Goal: Task Accomplishment & Management: Manage account settings

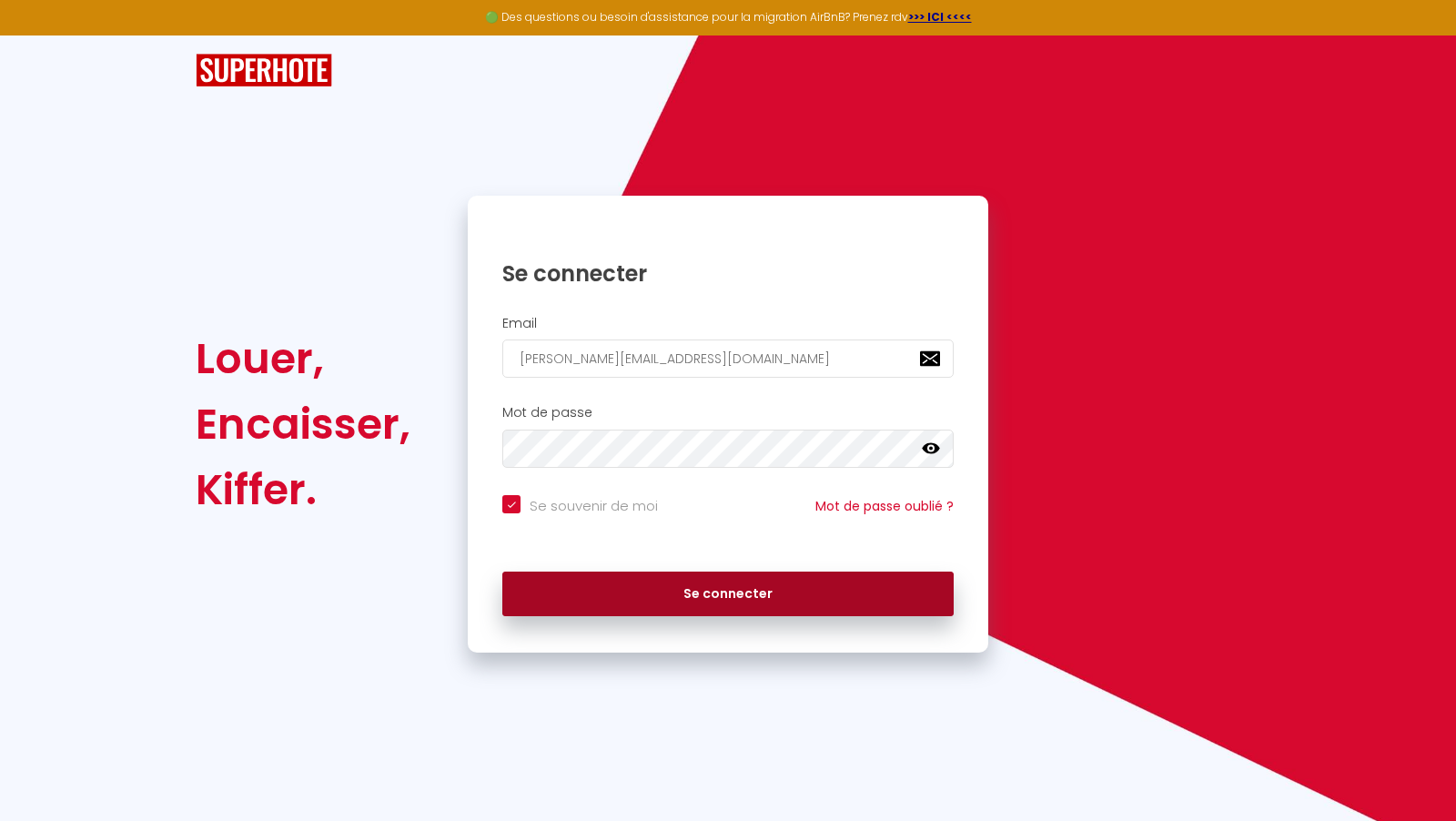
click at [764, 605] on button "Se connecter" at bounding box center [727, 595] width 451 height 46
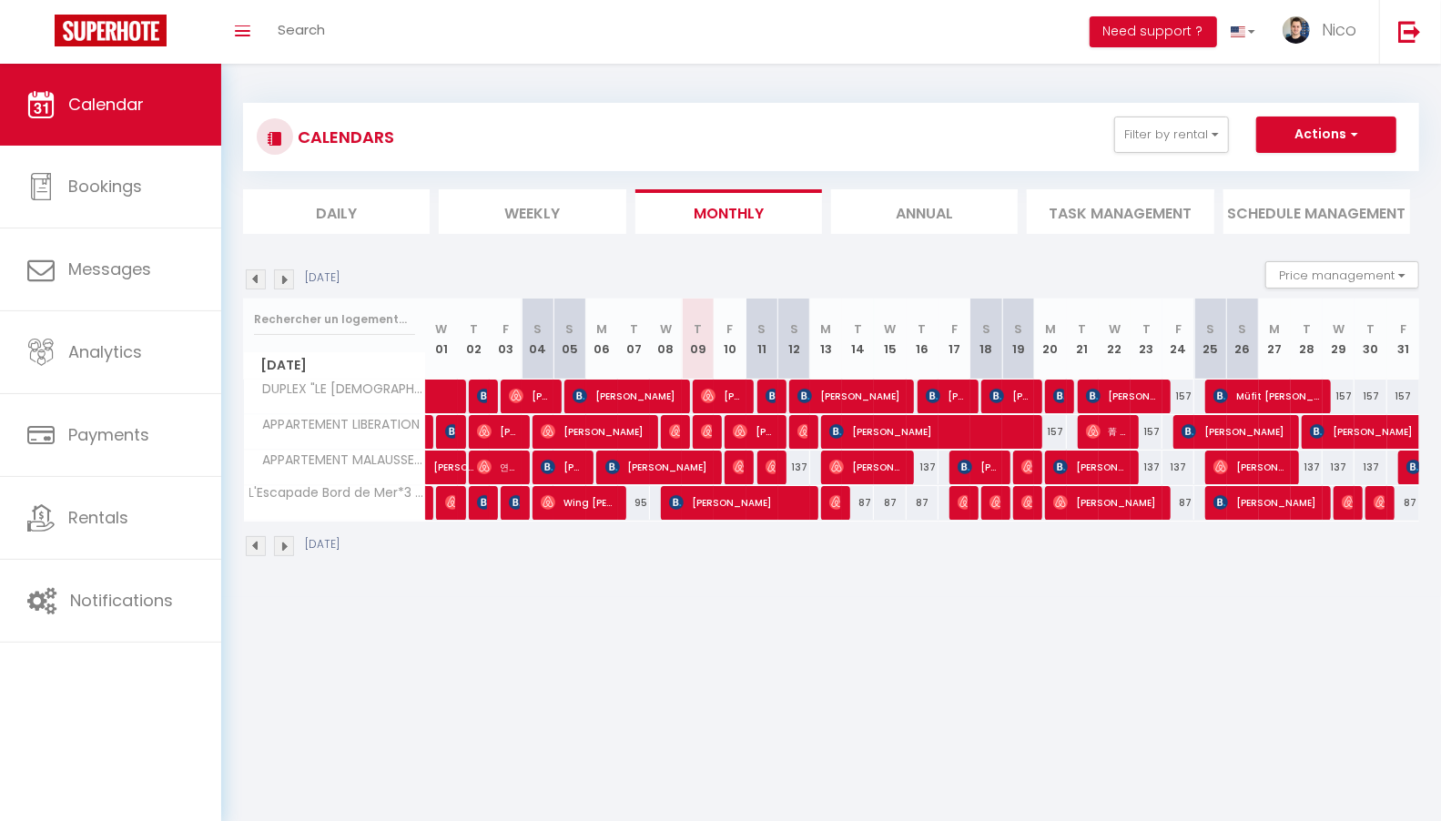
click at [1180, 392] on div "157" at bounding box center [1178, 396] width 32 height 34
type input "157"
type input "[DATE]"
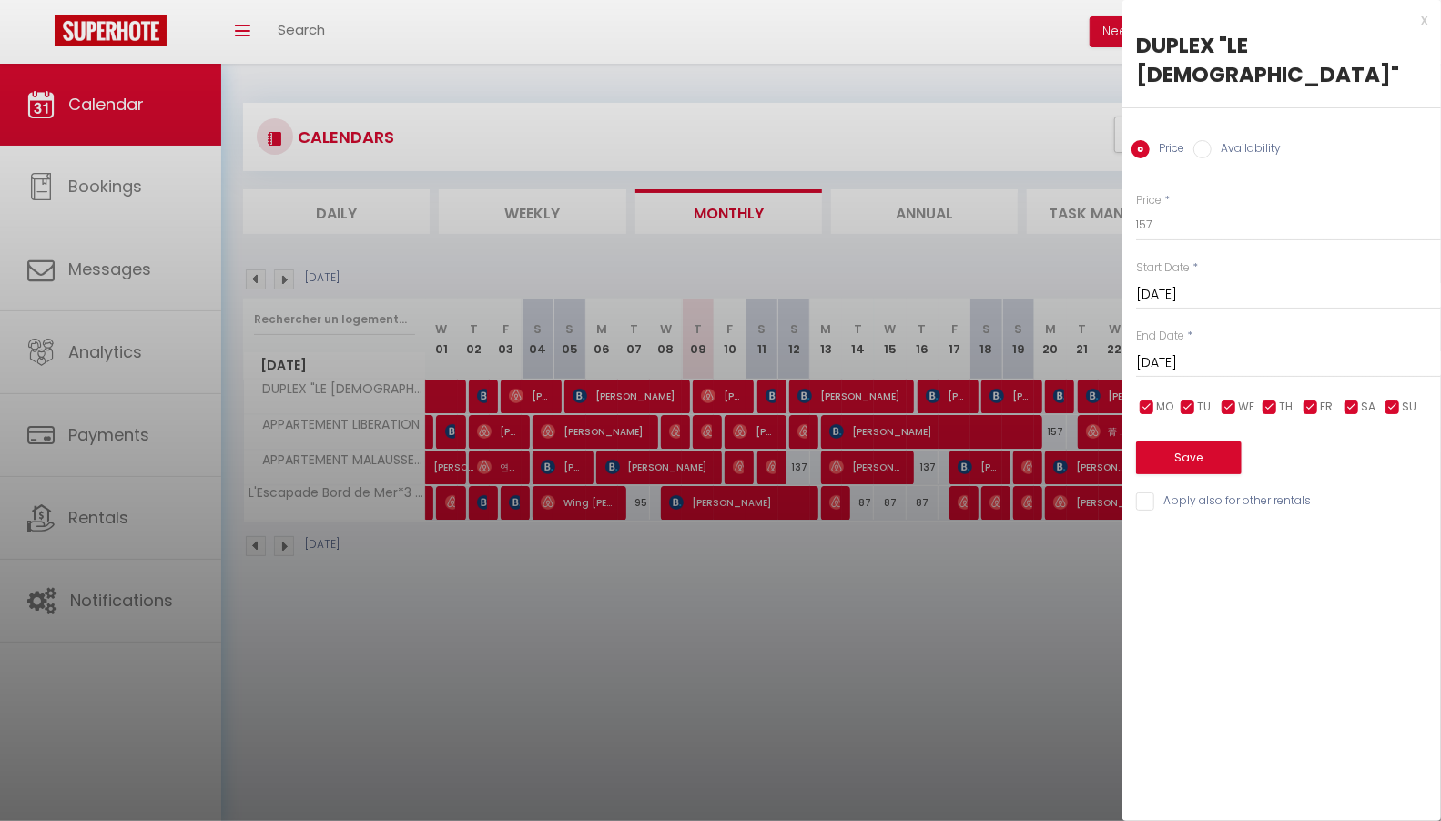
click at [1267, 351] on input "[DATE]" at bounding box center [1288, 363] width 305 height 24
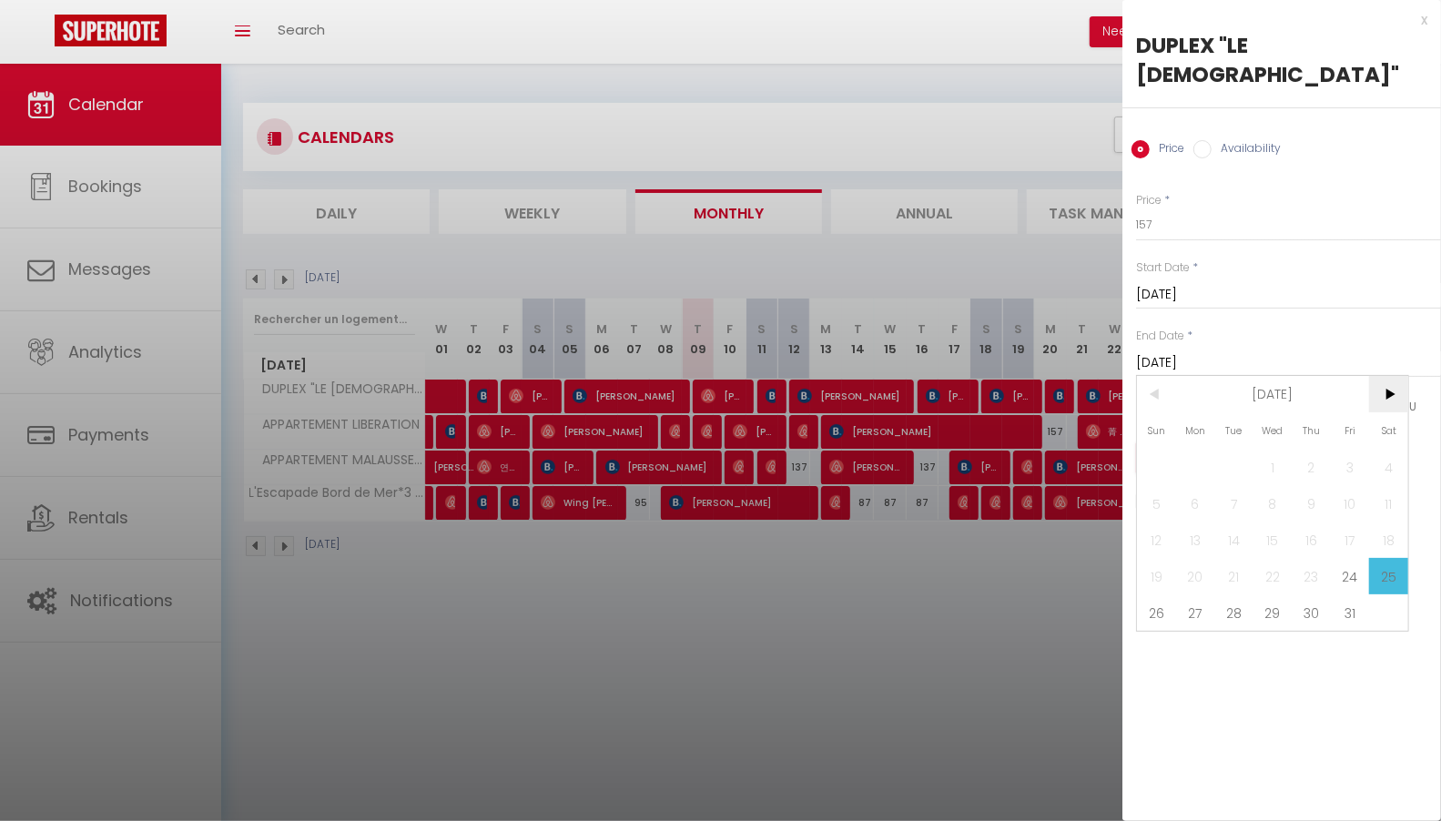
click at [1381, 376] on span ">" at bounding box center [1388, 394] width 39 height 36
click at [1408, 430] on div "< [DATE] > Sun Mon Tue Wed Thu Fri Sat 1 2 3 4 5 6 7 8 9 10 11 12 13 14 15 16 1…" at bounding box center [1272, 521] width 273 height 293
click at [1392, 449] on span "1" at bounding box center [1388, 467] width 39 height 36
type input "[DATE]"
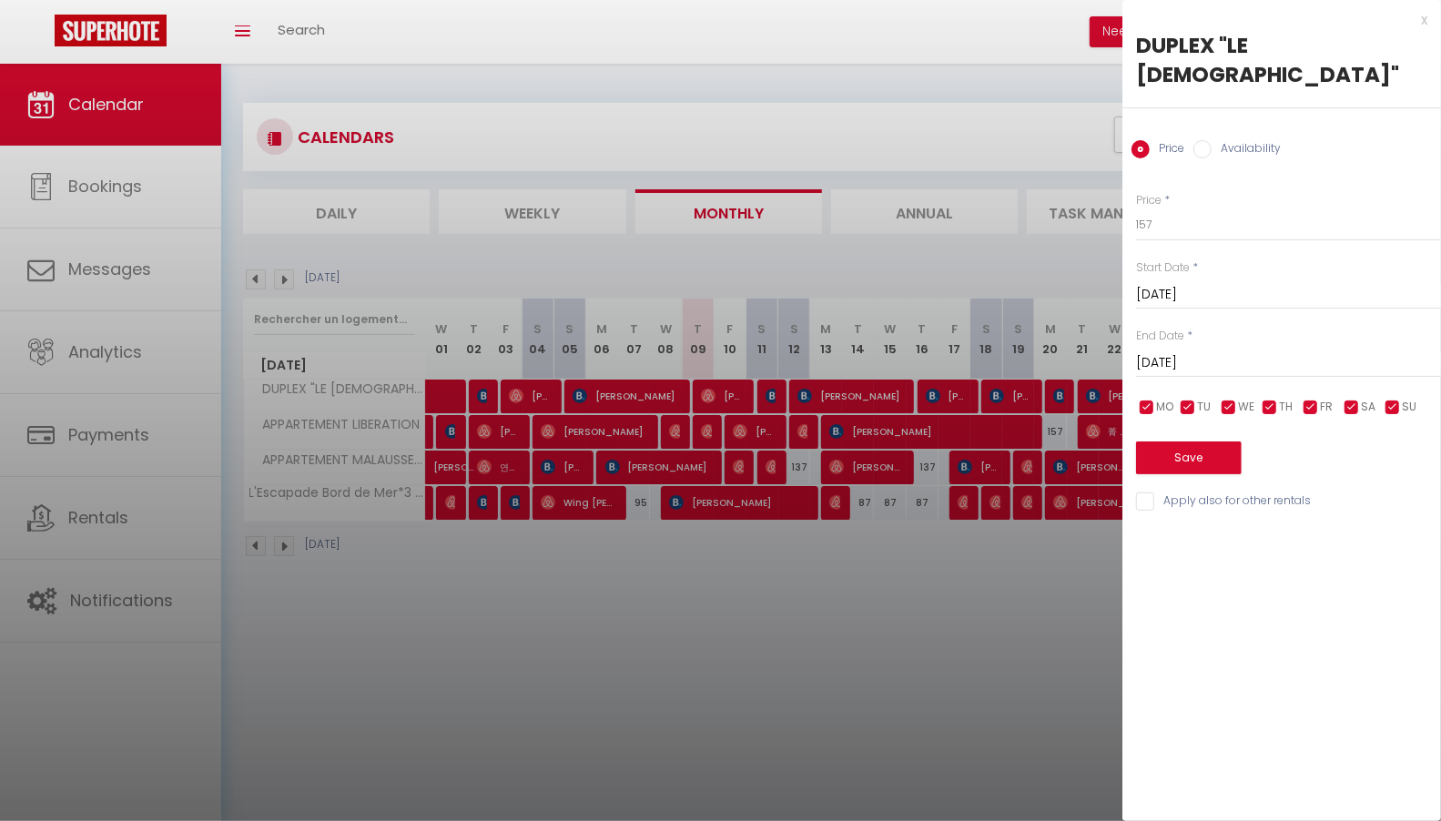
click at [1331, 215] on div "Price * 157 Status * Available Disabled Start Date * [DATE] < [DATE] > Sun Mon …" at bounding box center [1281, 341] width 319 height 344
click at [1330, 208] on input "157" at bounding box center [1288, 224] width 305 height 33
type input "147"
click at [1217, 441] on button "Save" at bounding box center [1189, 457] width 106 height 33
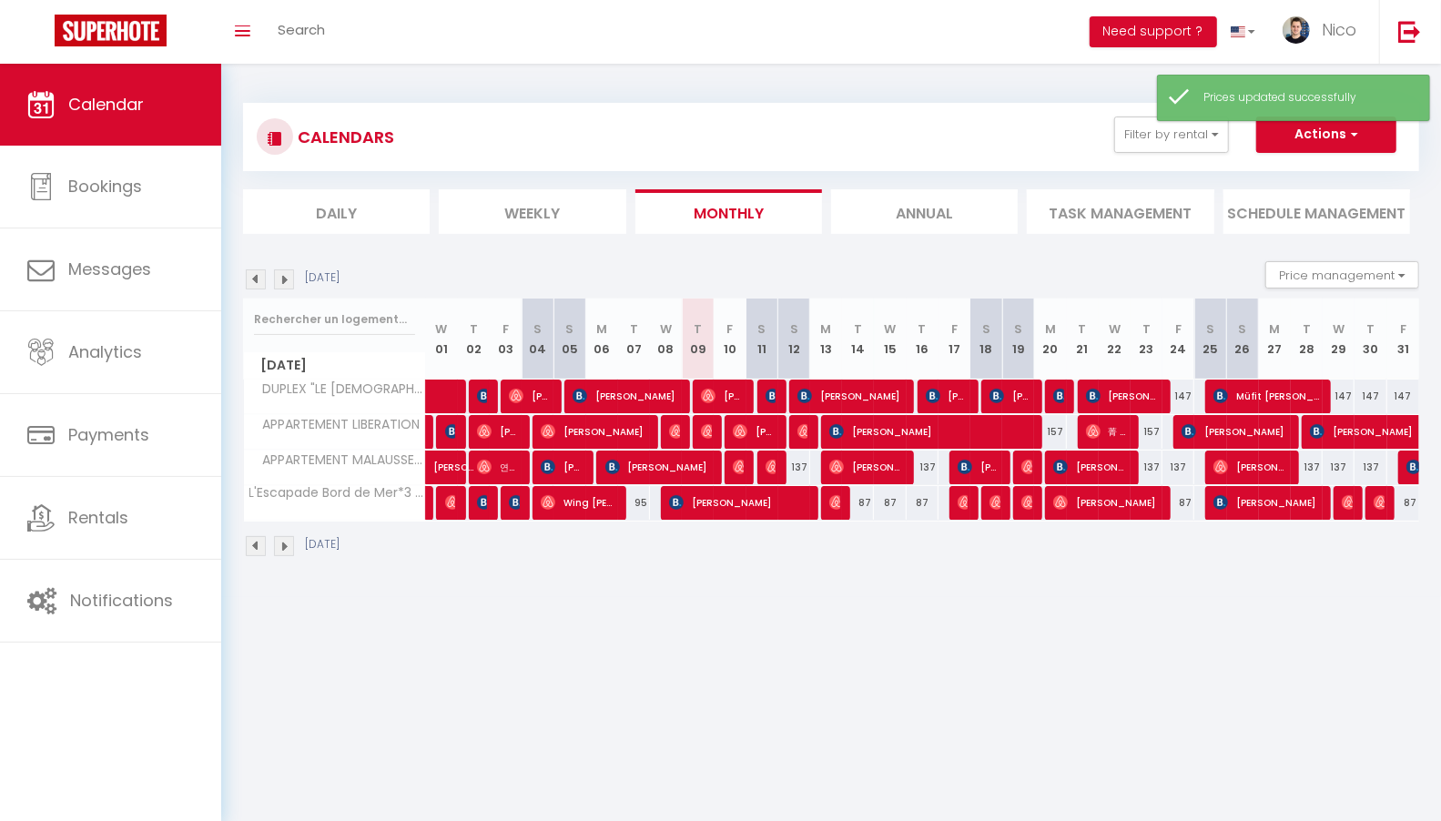
click at [799, 468] on div "137" at bounding box center [794, 467] width 32 height 34
type input "137"
type input "[DATE]"
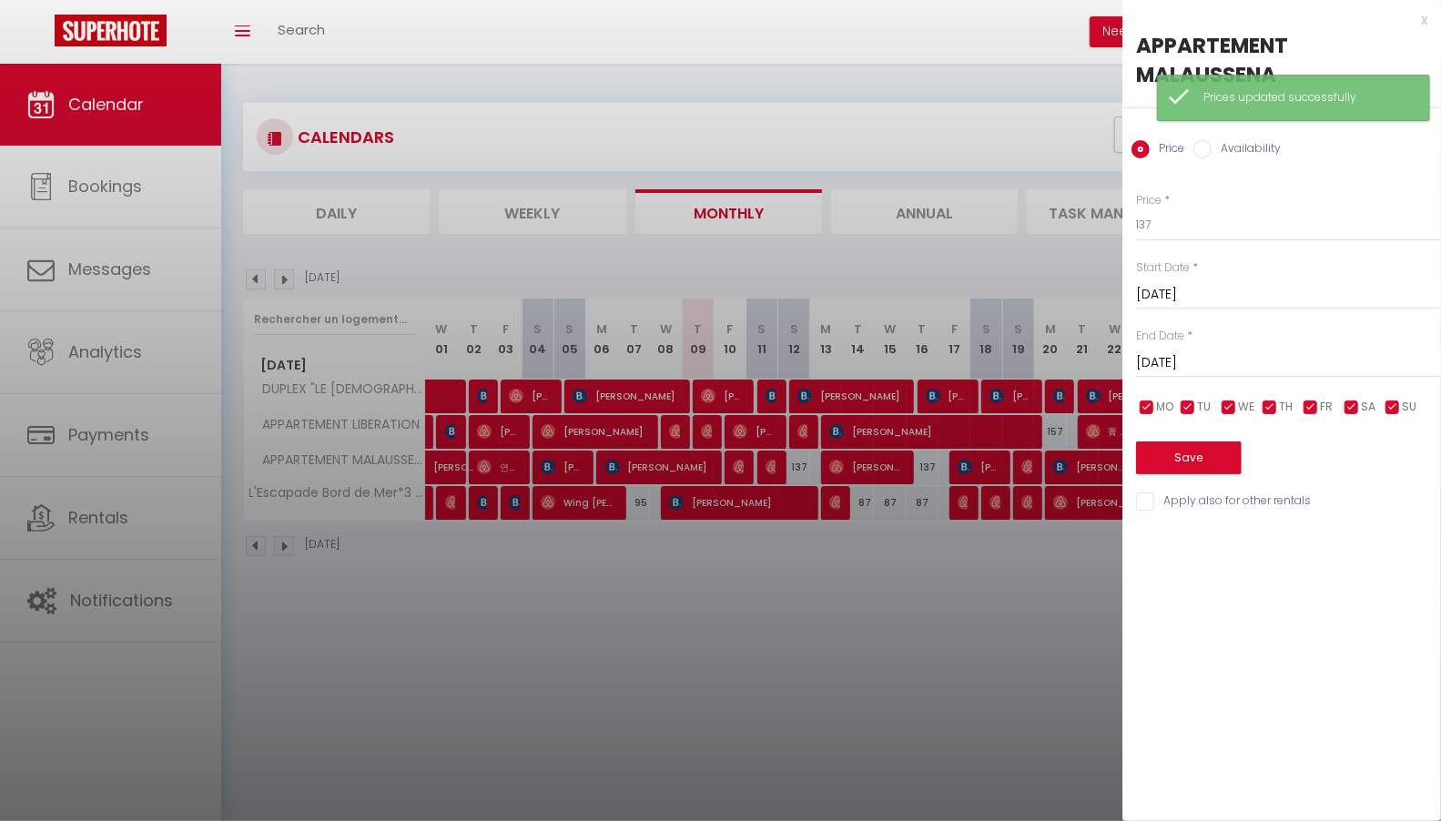
click at [1277, 358] on input "[DATE]" at bounding box center [1288, 363] width 305 height 24
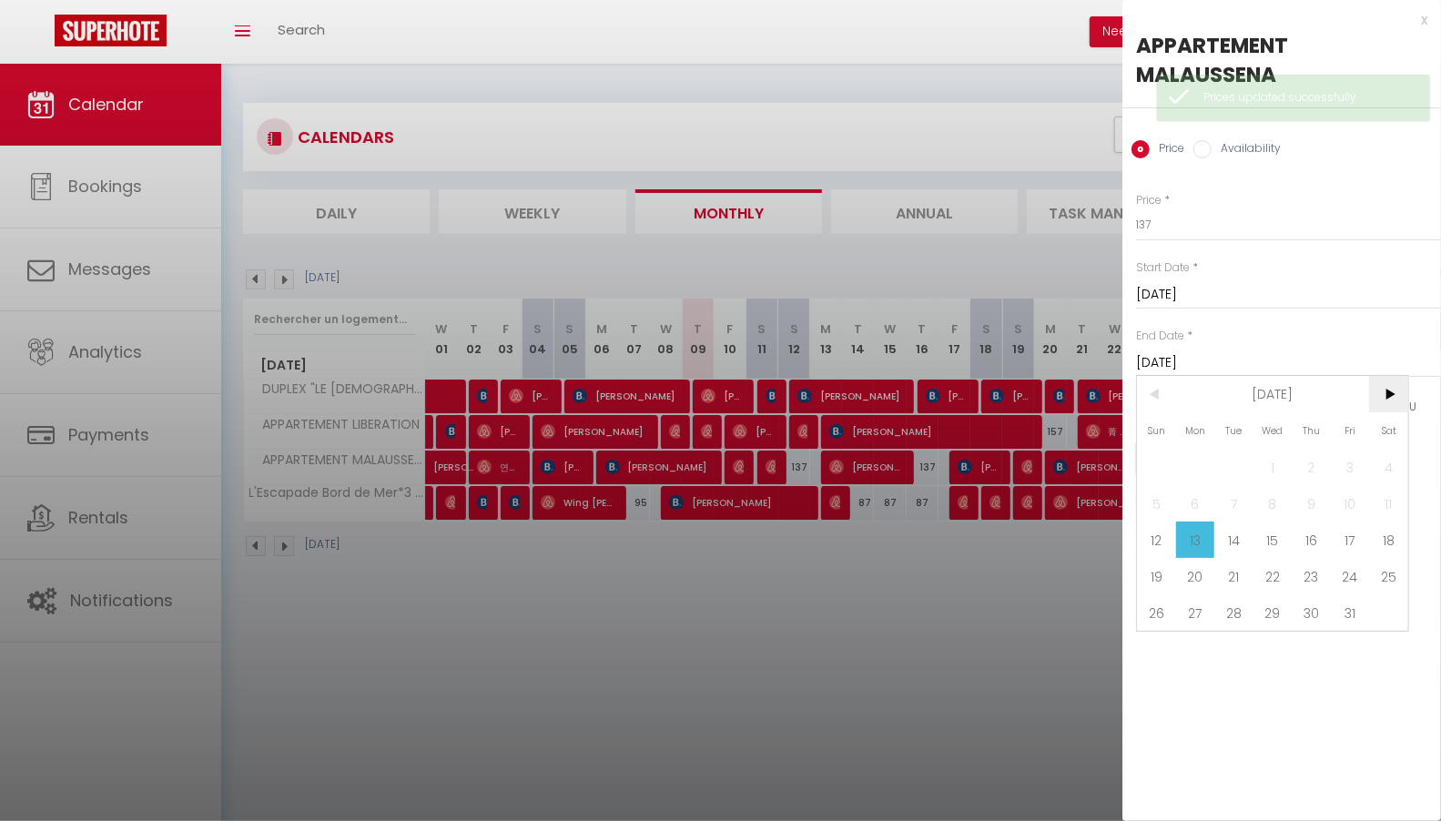
click at [1391, 387] on span ">" at bounding box center [1388, 394] width 39 height 36
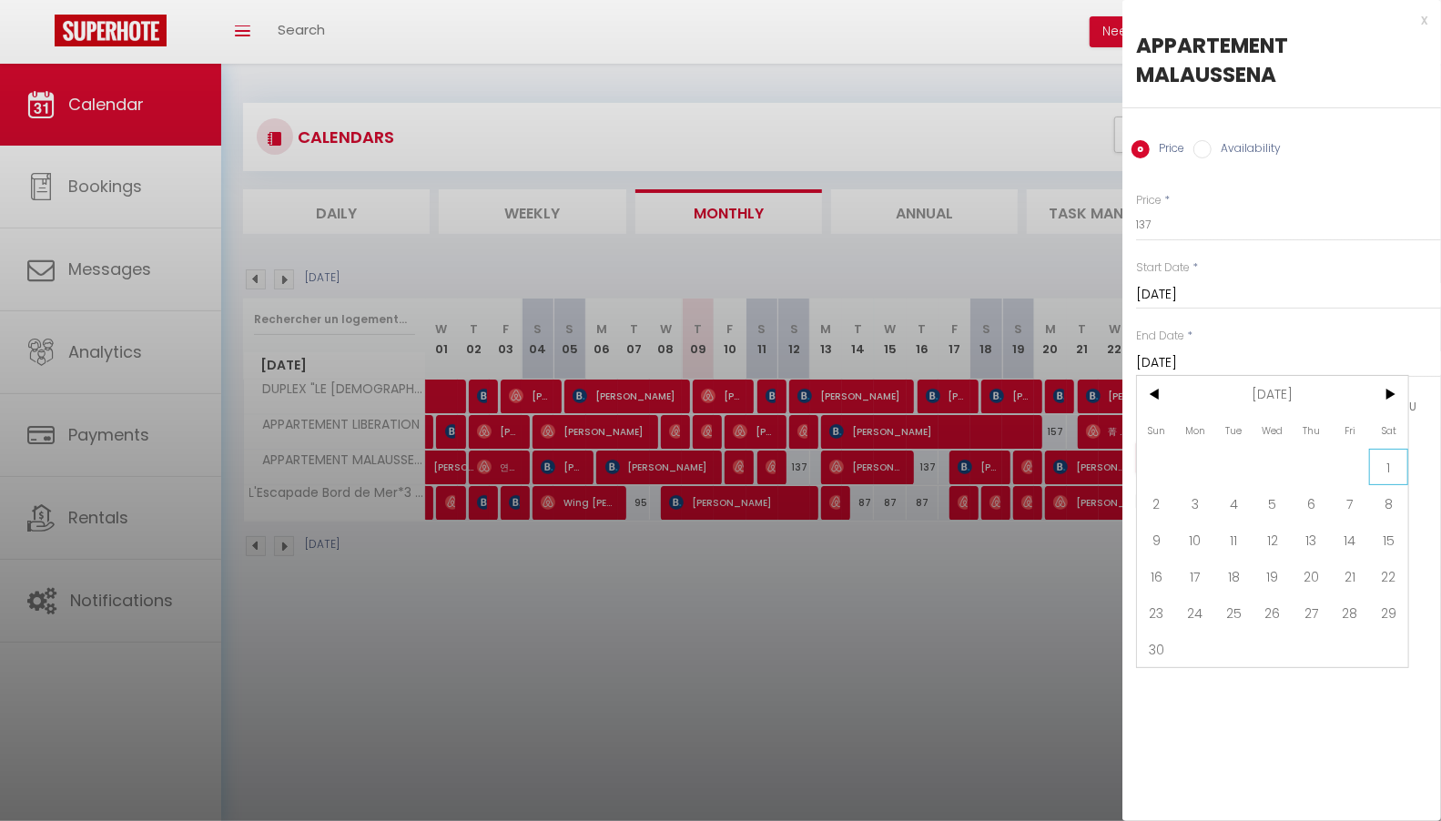
click at [1393, 462] on span "1" at bounding box center [1388, 467] width 39 height 36
click at [1229, 219] on input "137" at bounding box center [1288, 224] width 305 height 33
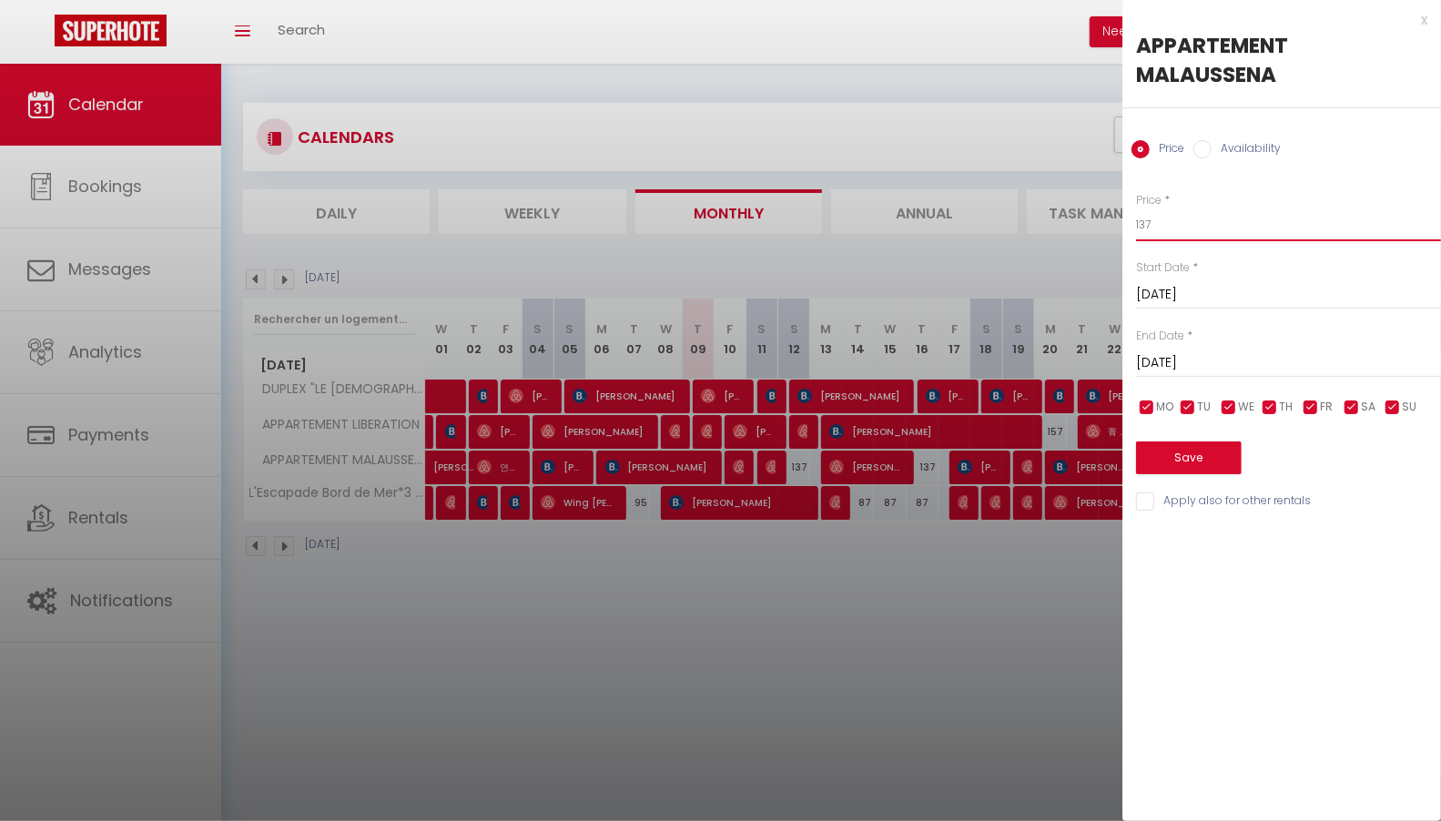
type input "[DATE]"
type input "127"
click at [1212, 462] on button "Save" at bounding box center [1189, 457] width 106 height 33
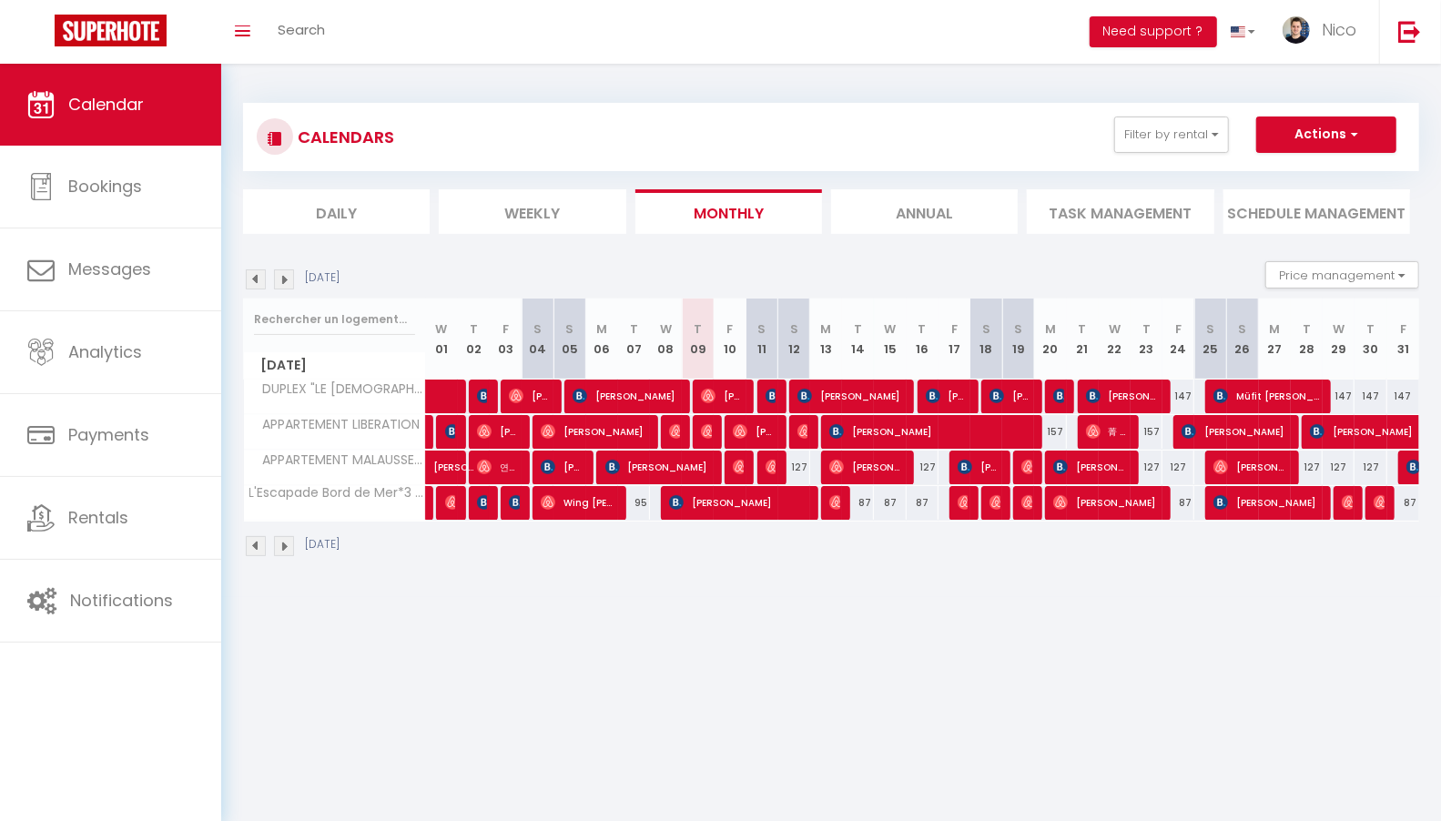
click at [865, 501] on div "87" at bounding box center [858, 503] width 32 height 34
type input "87"
type input "[DATE]"
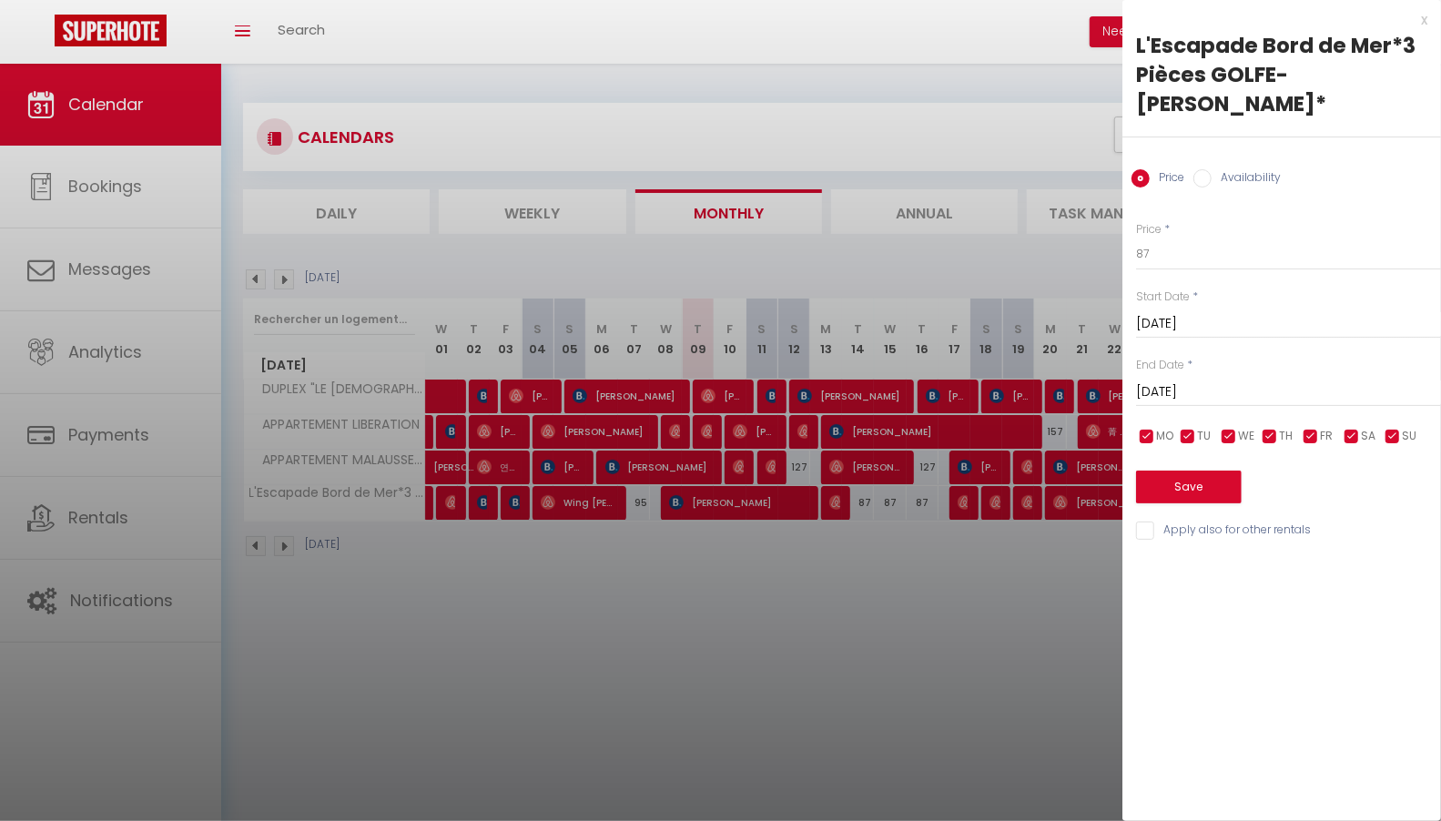
click at [1226, 380] on input "[DATE]" at bounding box center [1288, 392] width 305 height 24
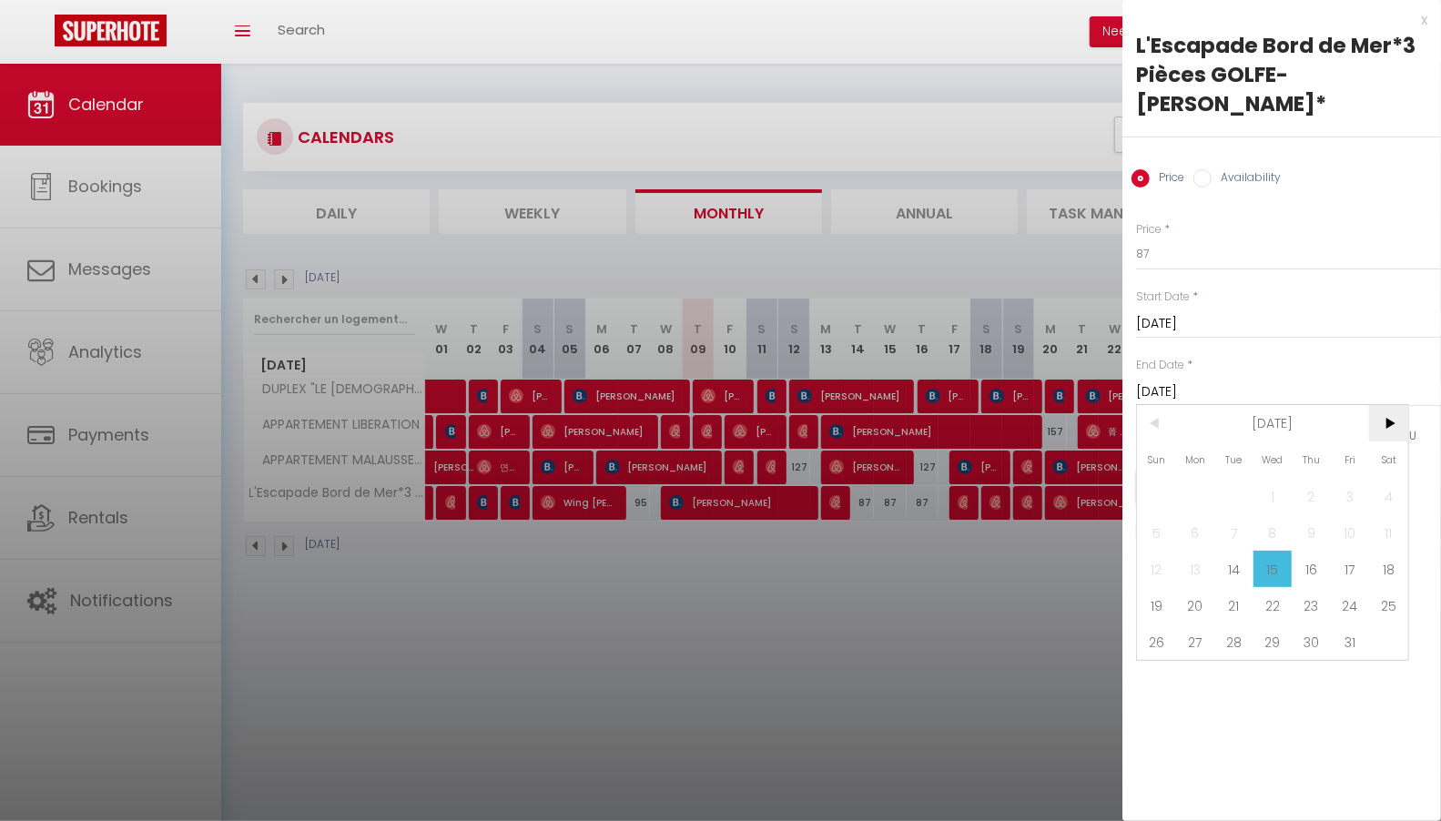
click at [1389, 405] on span ">" at bounding box center [1388, 423] width 39 height 36
click at [1374, 478] on span "1" at bounding box center [1388, 496] width 39 height 36
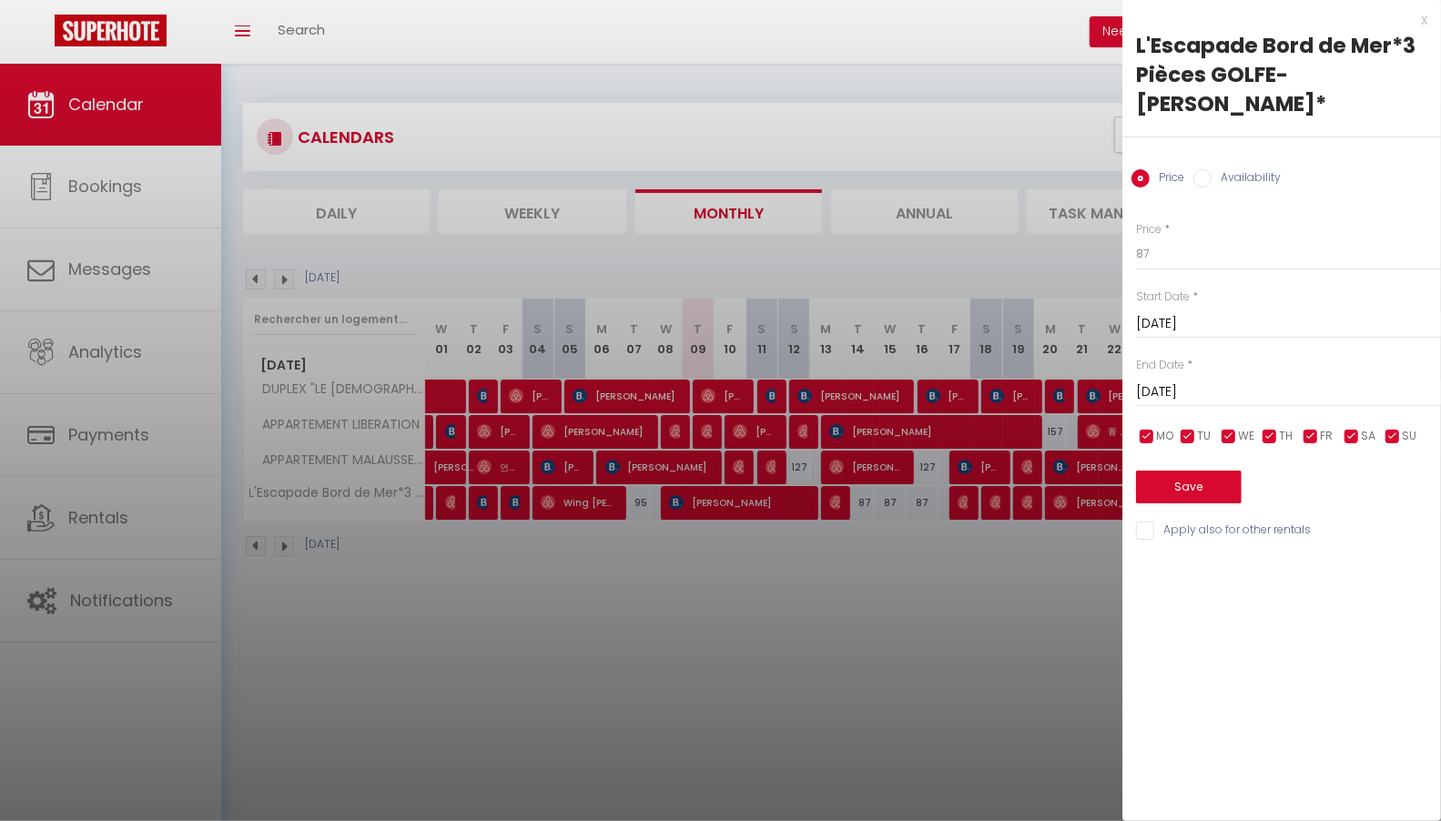
type input "[DATE]"
click at [1229, 238] on input "87" at bounding box center [1288, 254] width 305 height 33
type input "85"
click at [1213, 470] on button "Save" at bounding box center [1189, 486] width 106 height 33
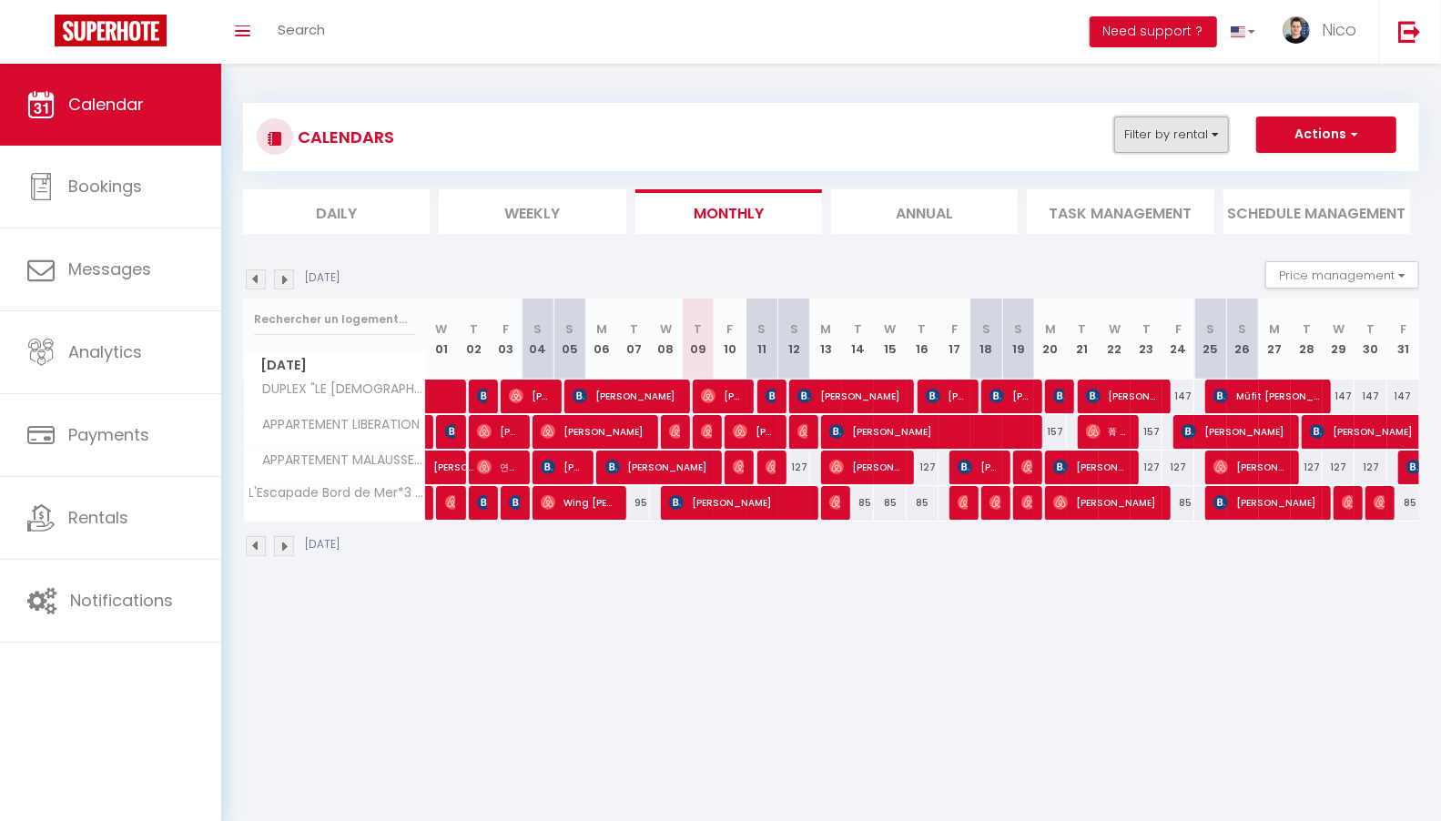
click at [1129, 146] on button "Filter by rental" at bounding box center [1171, 134] width 115 height 36
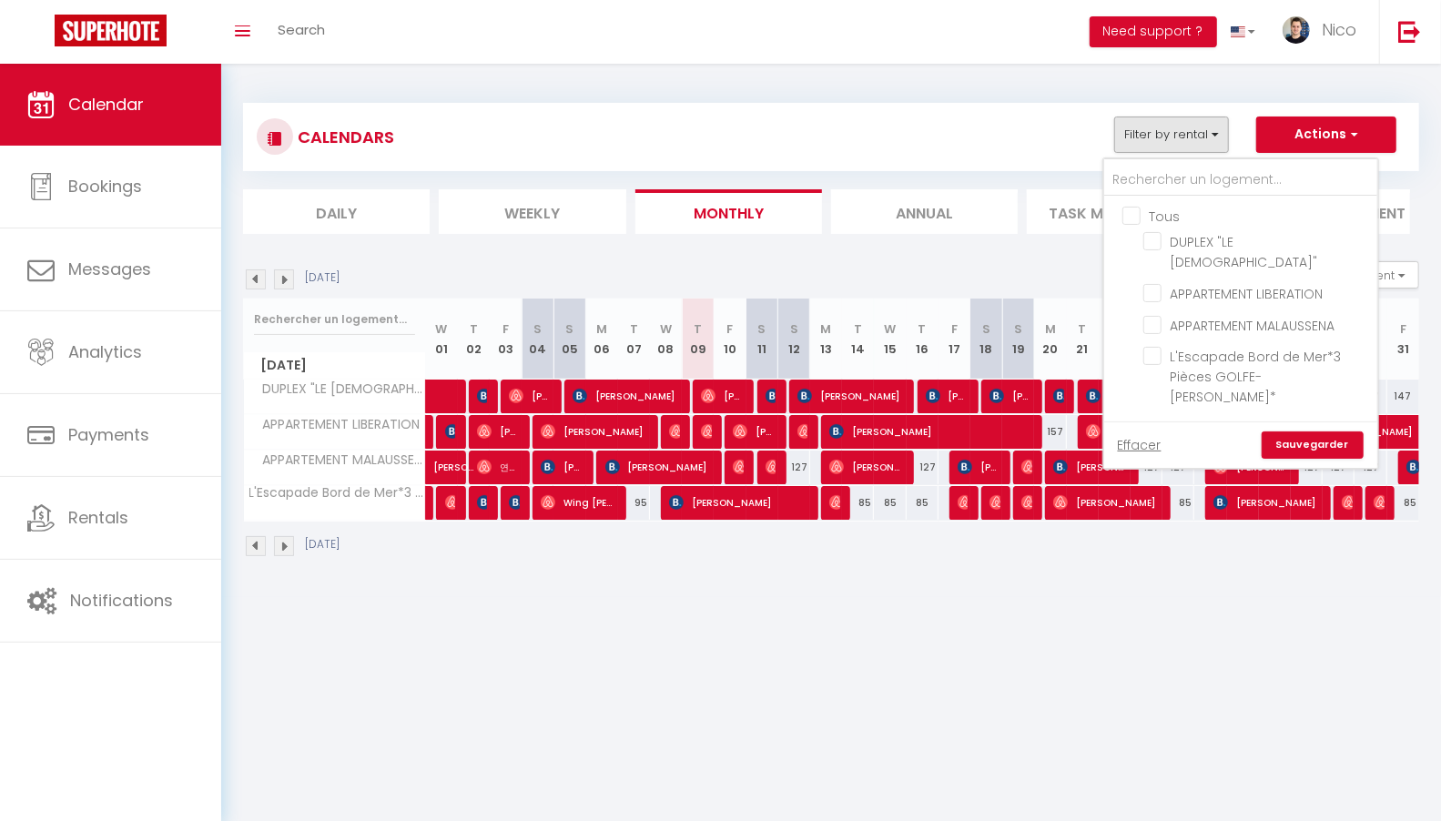
click at [1124, 215] on input "Tous" at bounding box center [1258, 215] width 273 height 18
checkbox input "true"
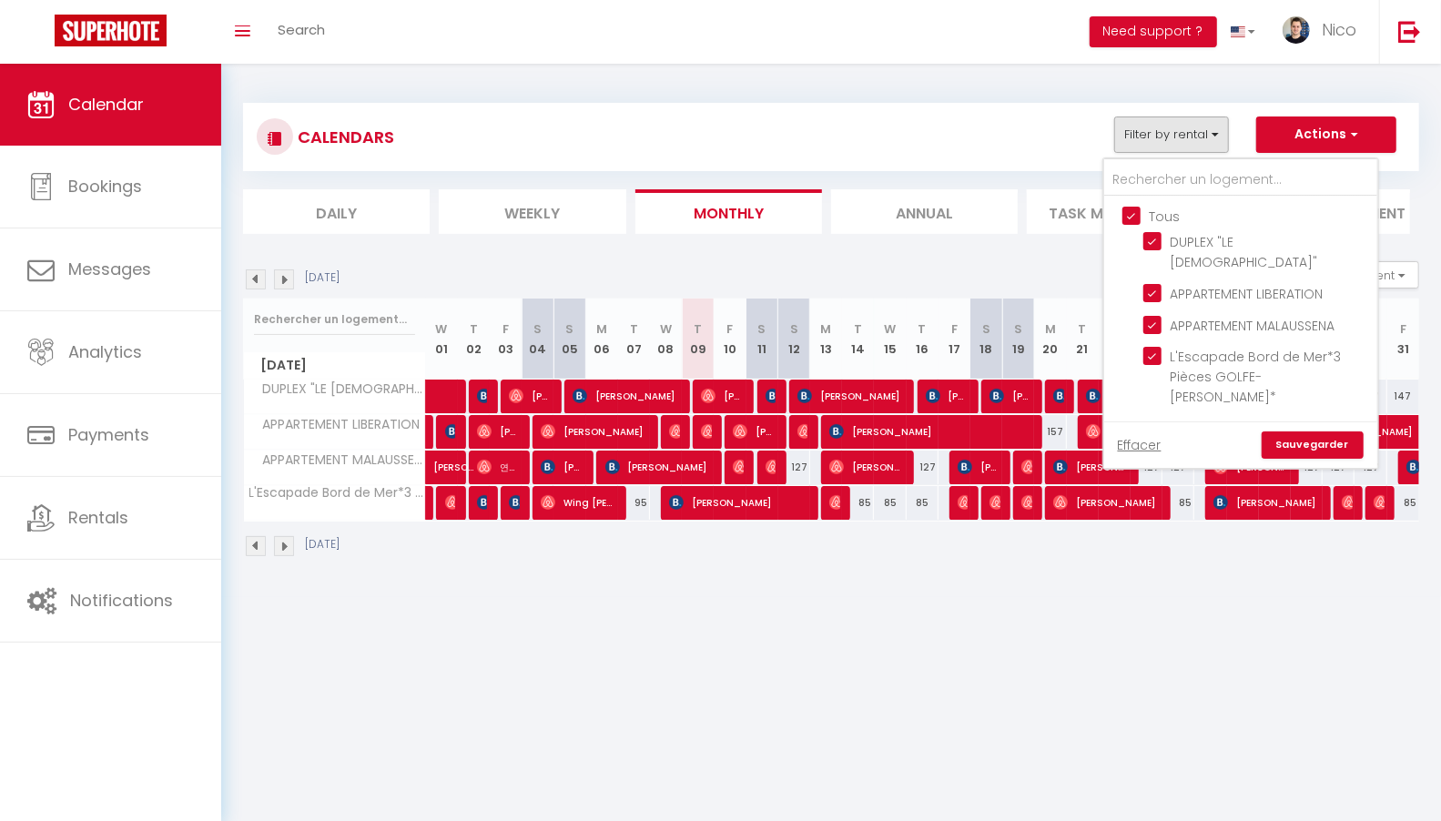
checkbox input "true"
click at [1124, 215] on input "Tous" at bounding box center [1258, 215] width 273 height 18
checkbox input "false"
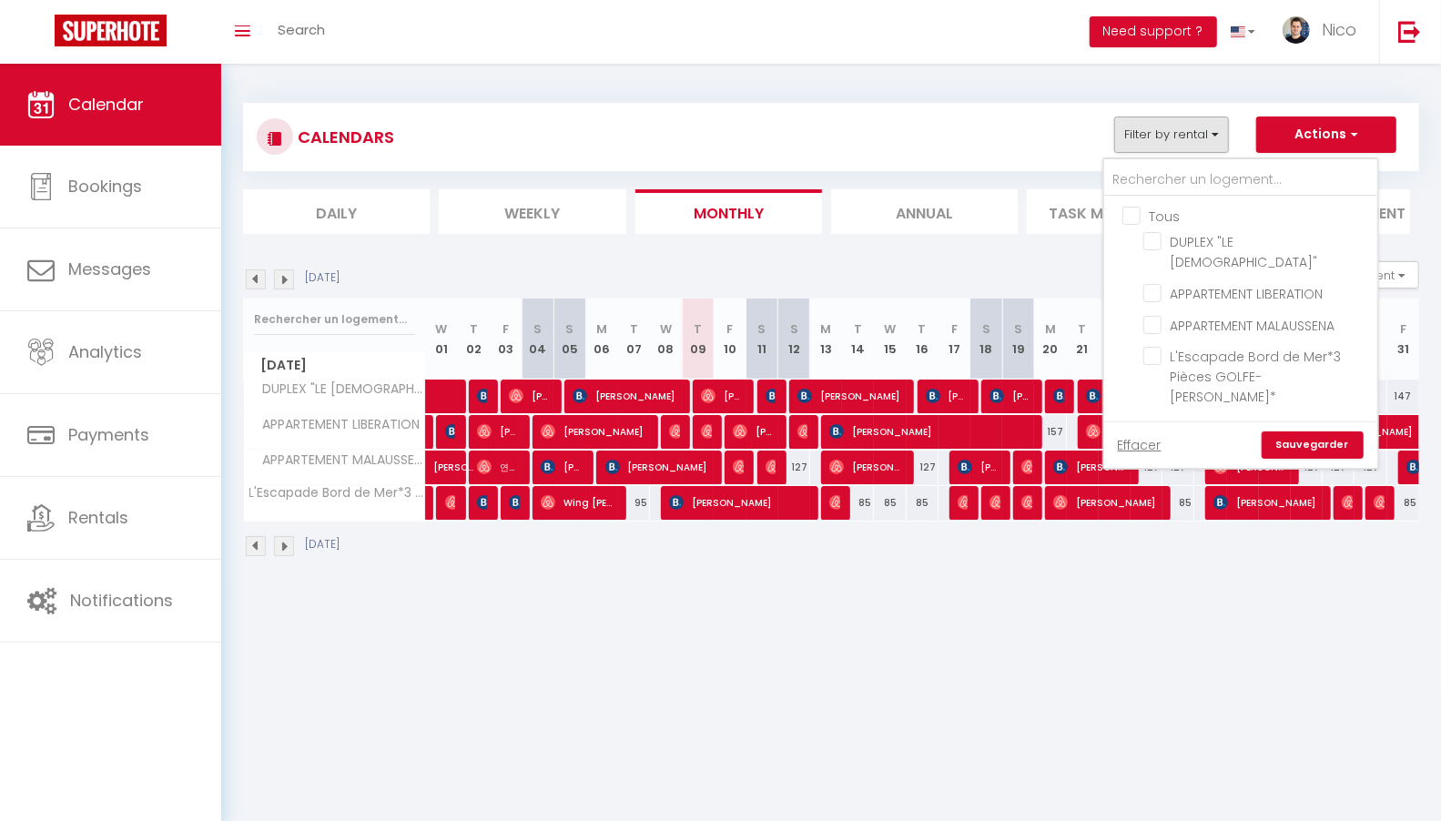
checkbox input "false"
click at [1153, 315] on input "APPARTEMENT MALAUSSENA" at bounding box center [1257, 324] width 228 height 18
checkbox input "true"
click at [1304, 431] on link "Sauvegarder" at bounding box center [1312, 444] width 102 height 27
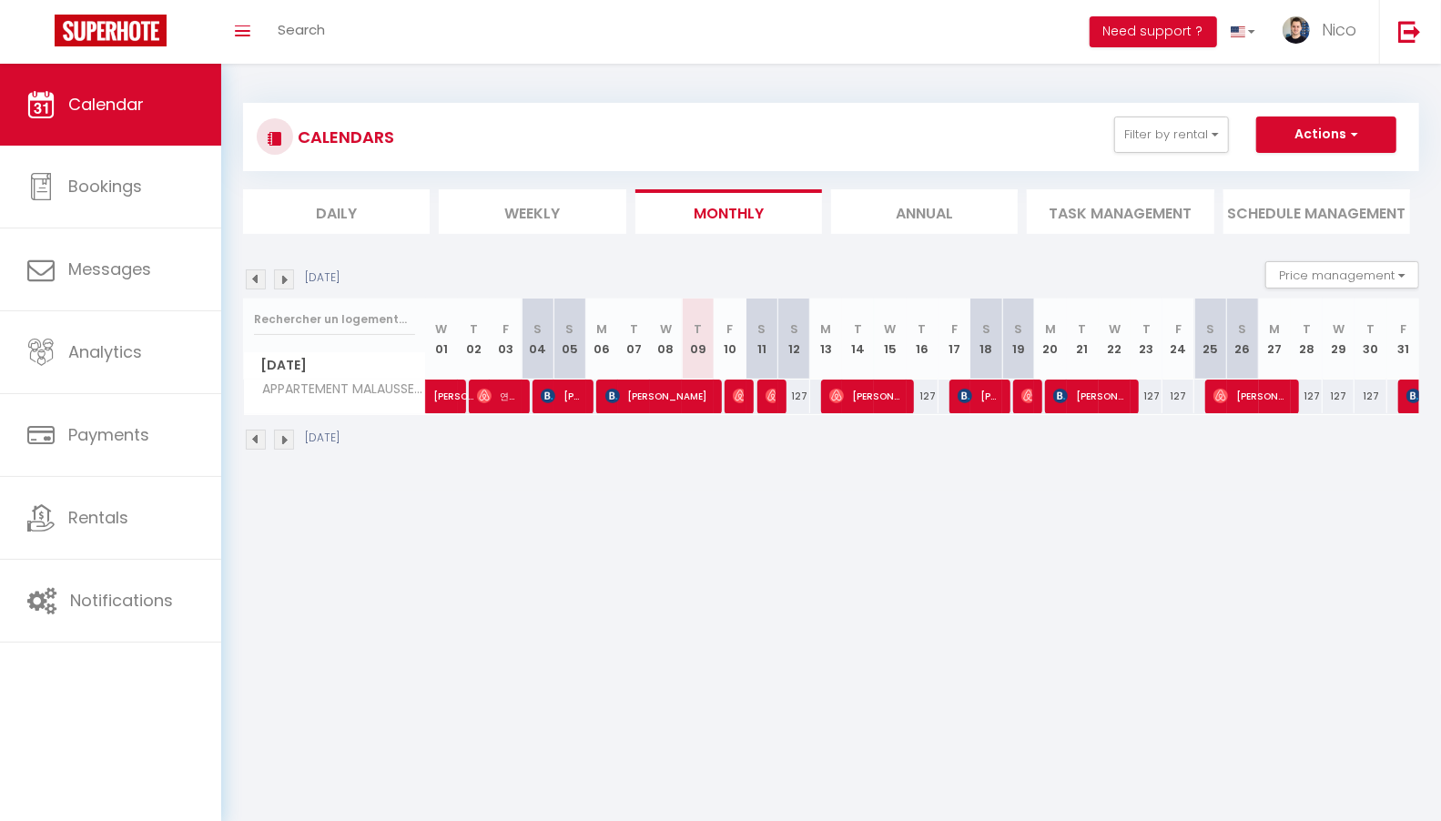
click at [803, 390] on div "127" at bounding box center [794, 396] width 32 height 34
type input "127"
type input "[DATE]"
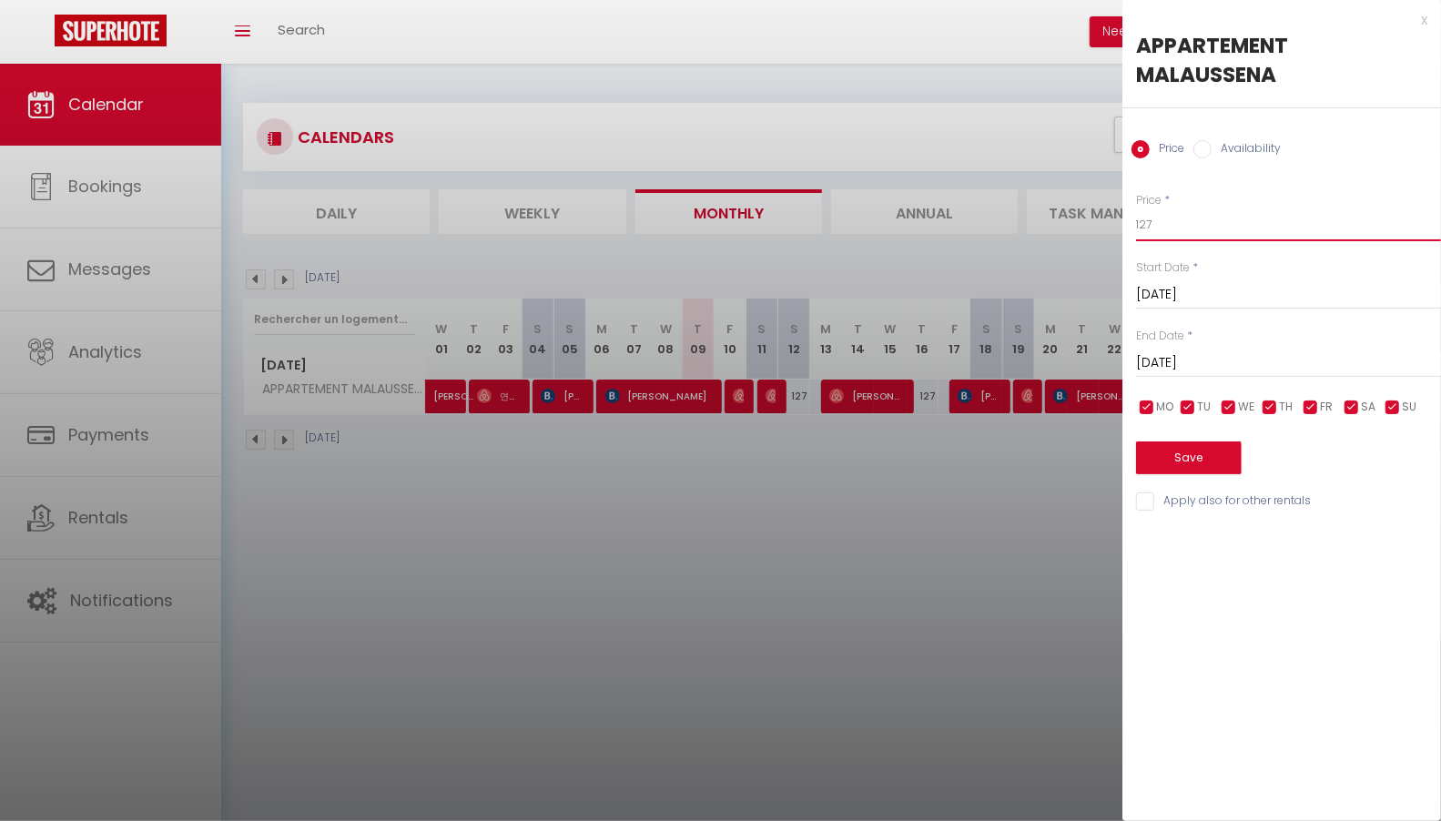
click at [1146, 218] on input "127" at bounding box center [1288, 224] width 305 height 33
type input "17"
click at [705, 100] on div at bounding box center [720, 410] width 1441 height 821
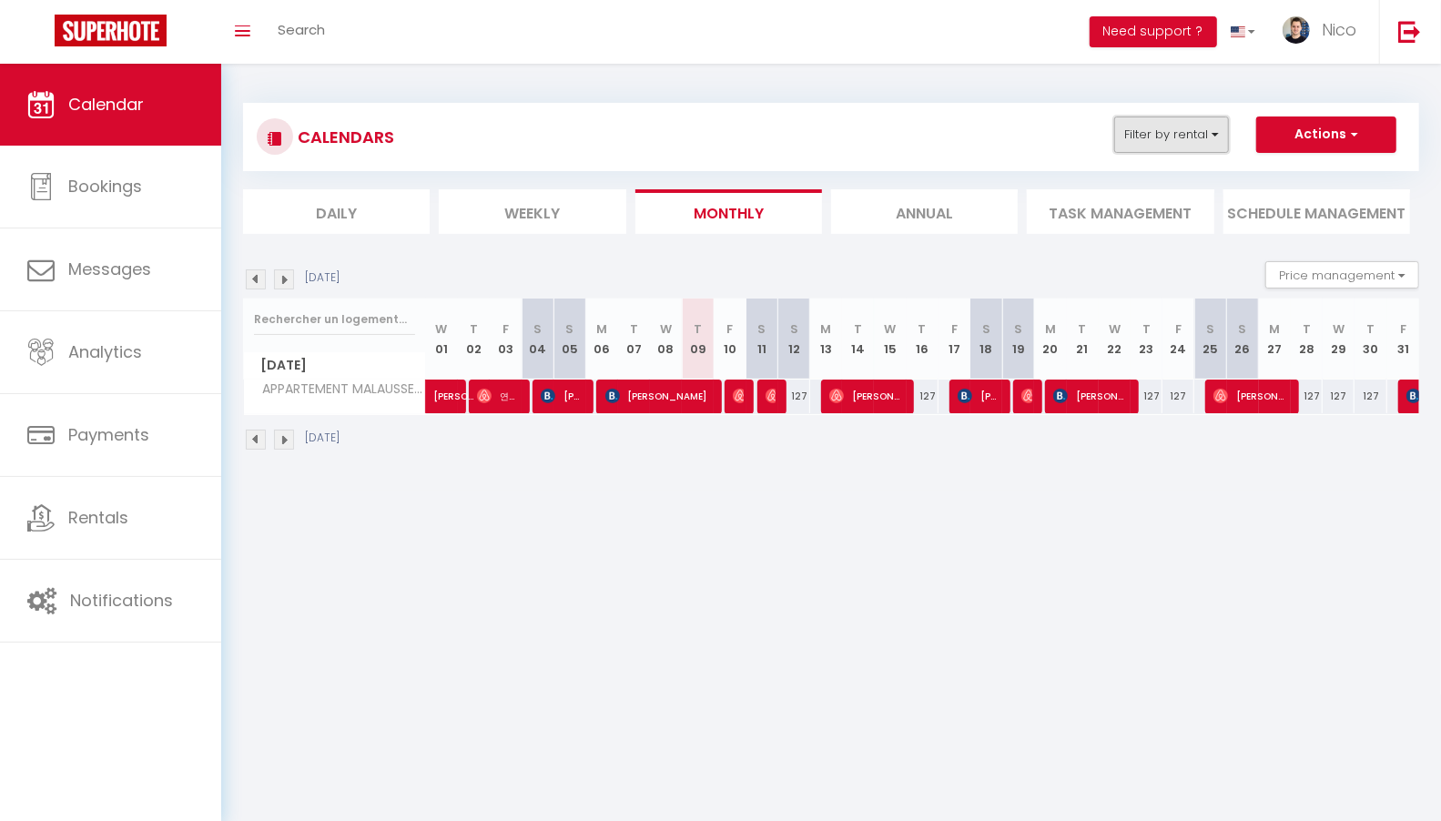
click at [1185, 141] on button "Filter by rental" at bounding box center [1171, 134] width 115 height 36
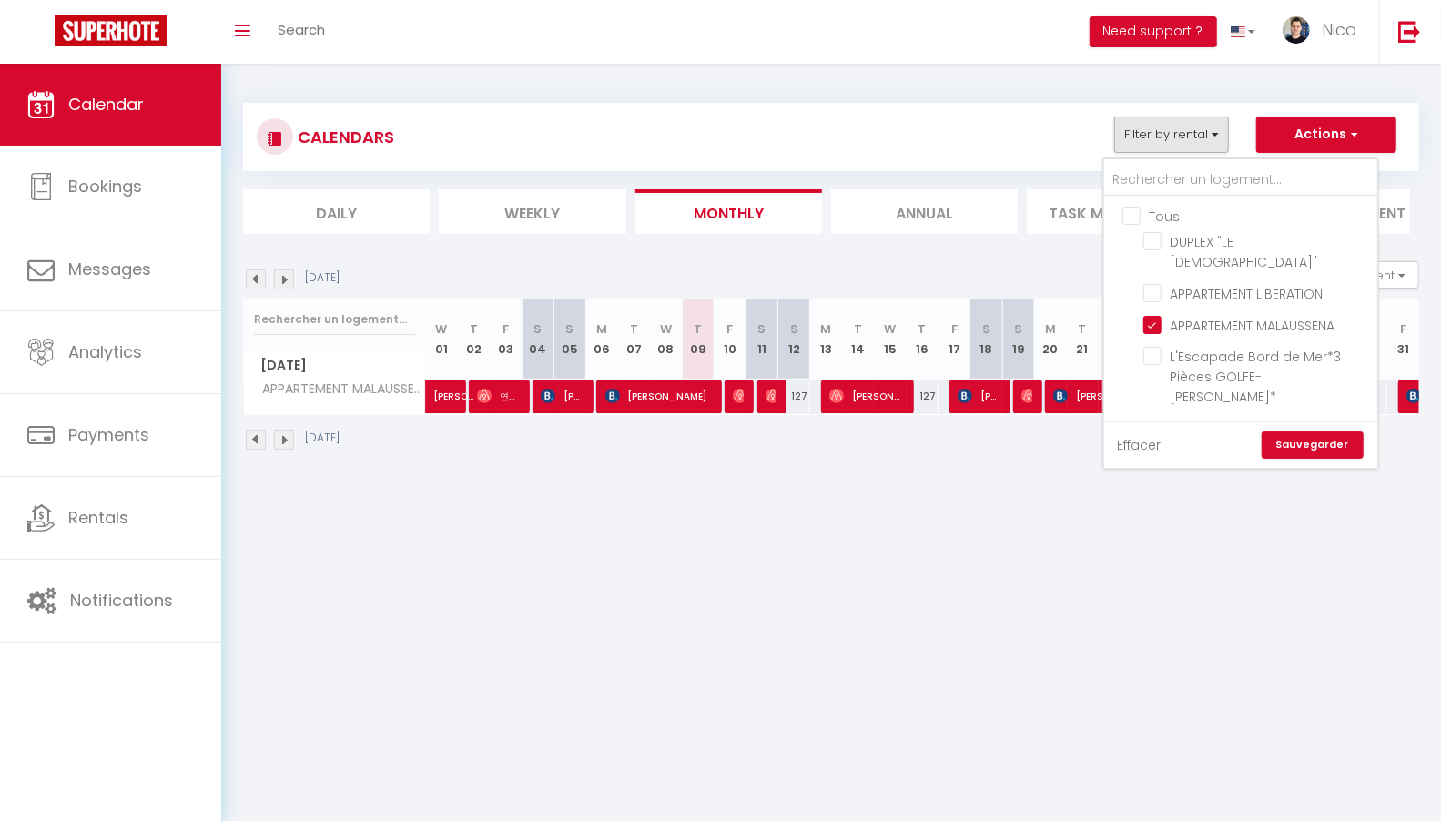
click at [1140, 211] on input "Tous" at bounding box center [1258, 215] width 273 height 18
checkbox input "true"
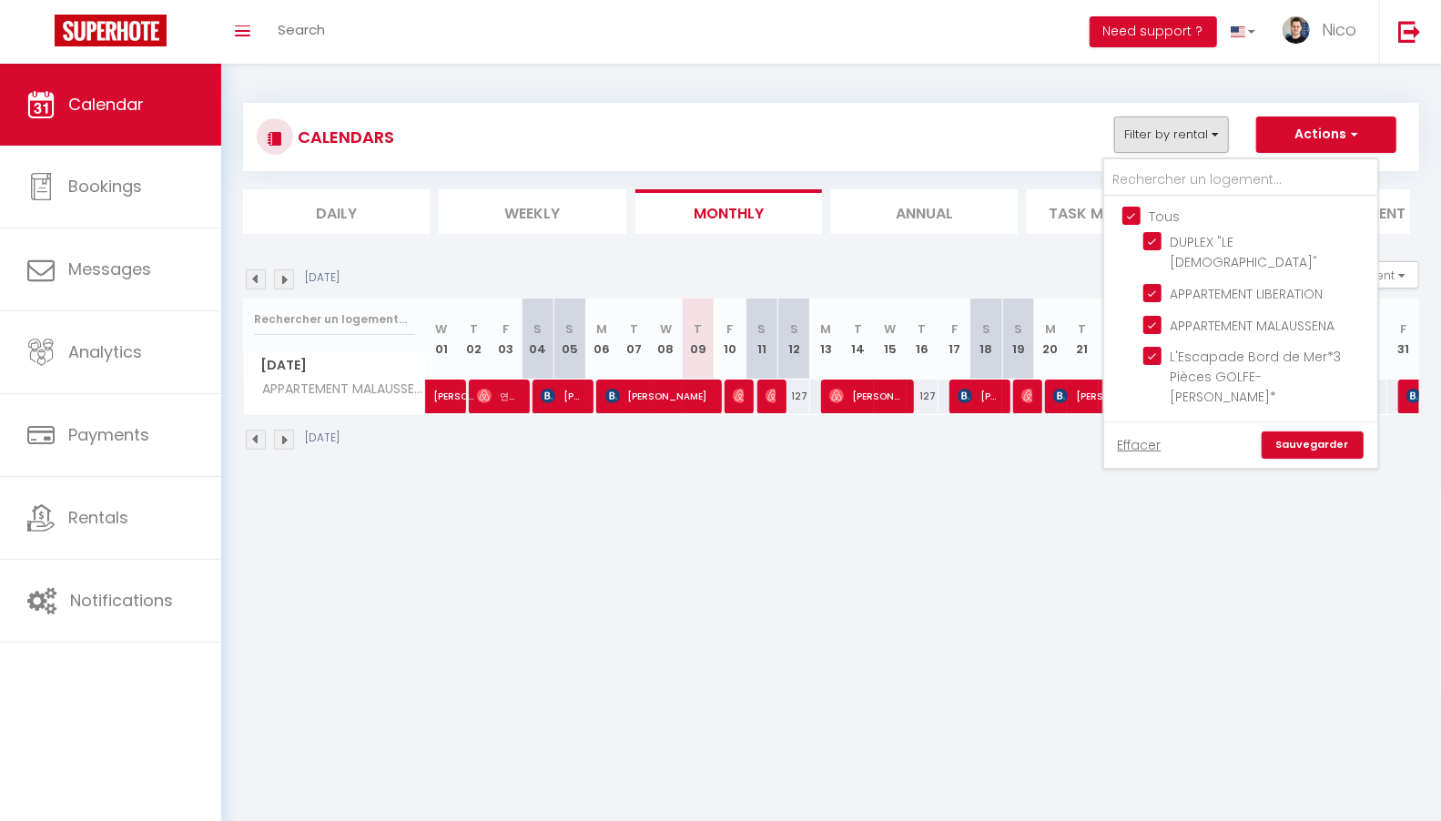
click at [1330, 431] on link "Sauvegarder" at bounding box center [1312, 444] width 102 height 27
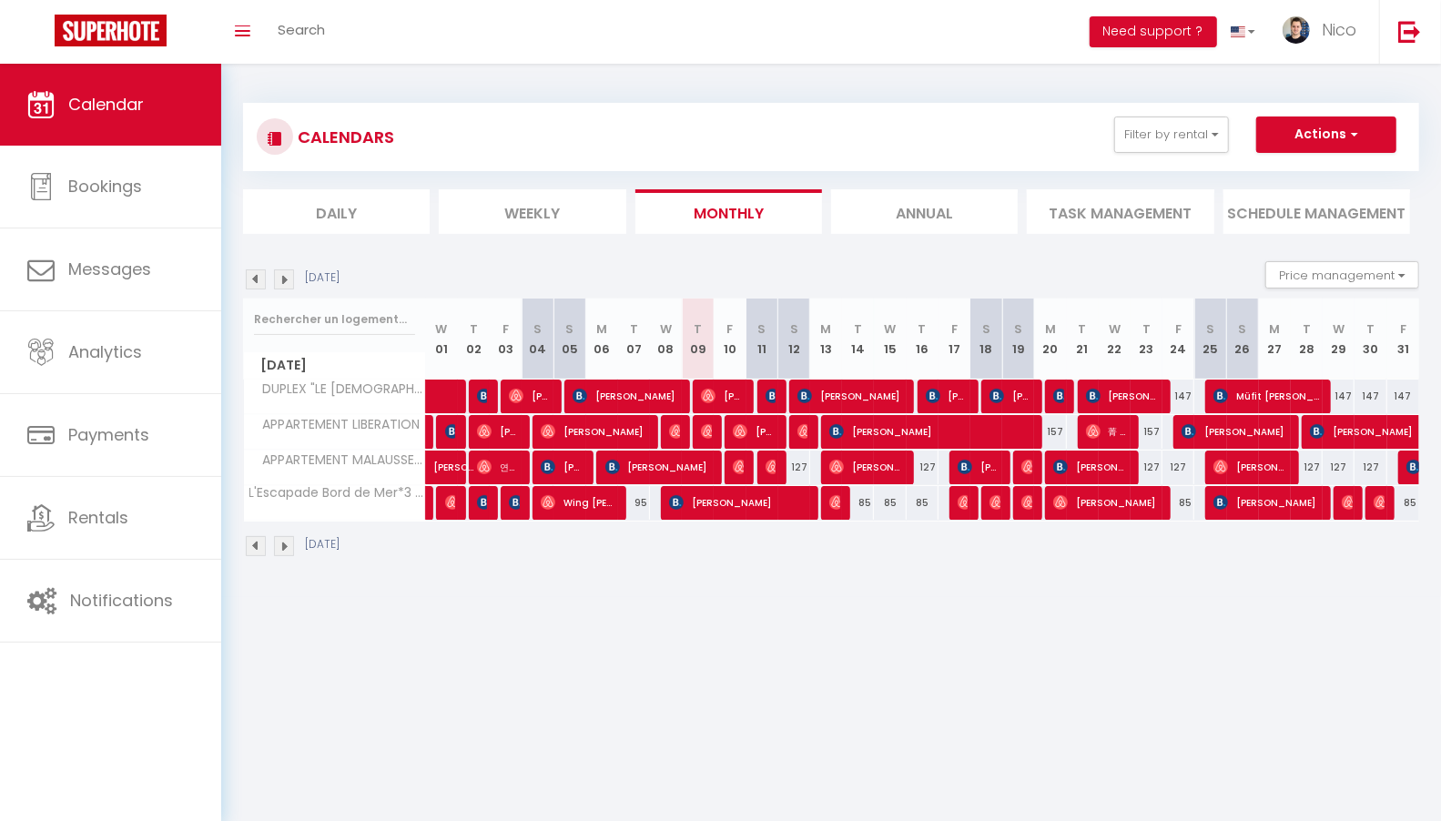
click at [298, 545] on div "[DATE]" at bounding box center [294, 546] width 102 height 20
click at [285, 544] on img at bounding box center [284, 546] width 20 height 20
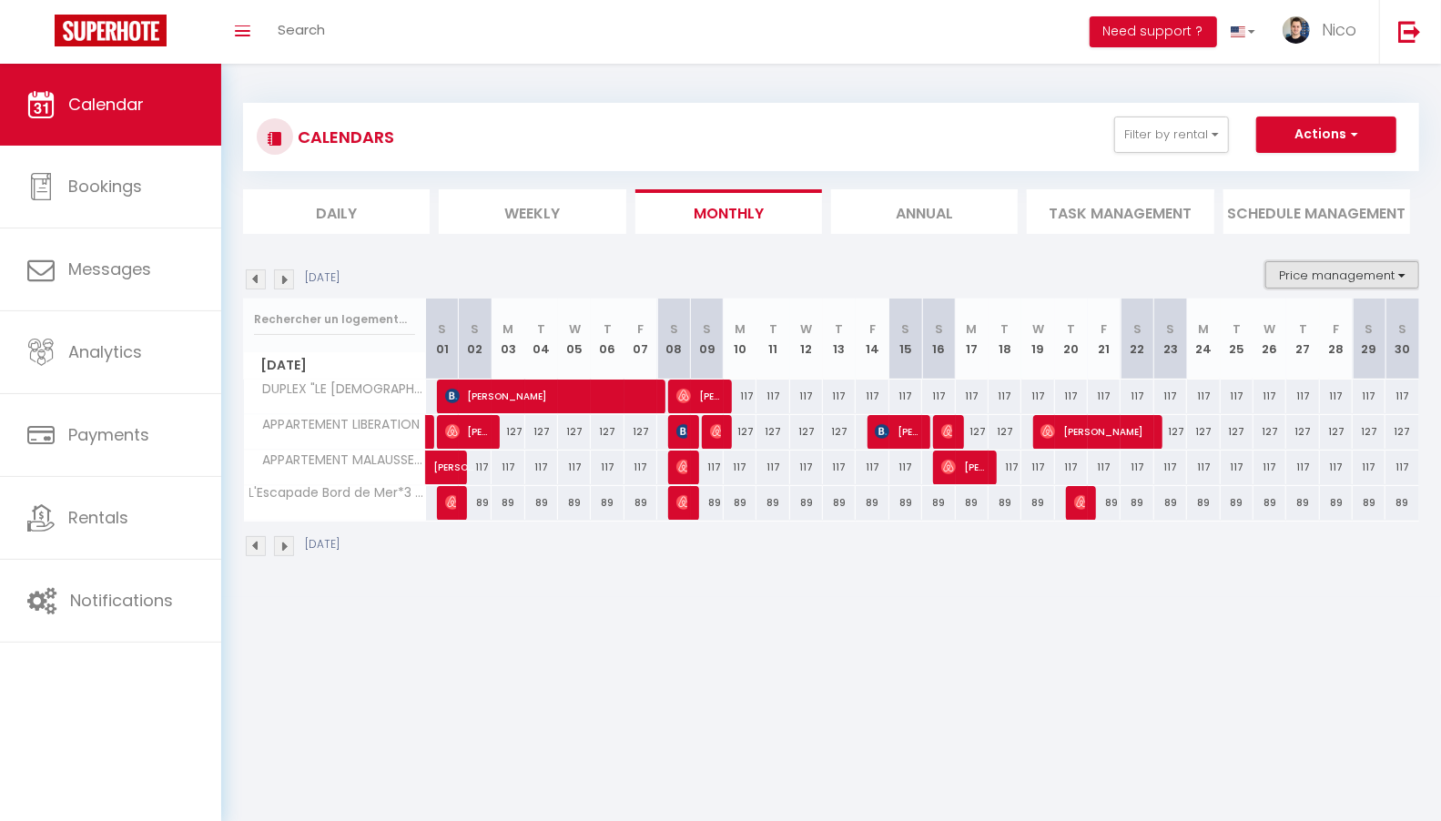
click at [1332, 285] on button "Price management" at bounding box center [1342, 274] width 154 height 27
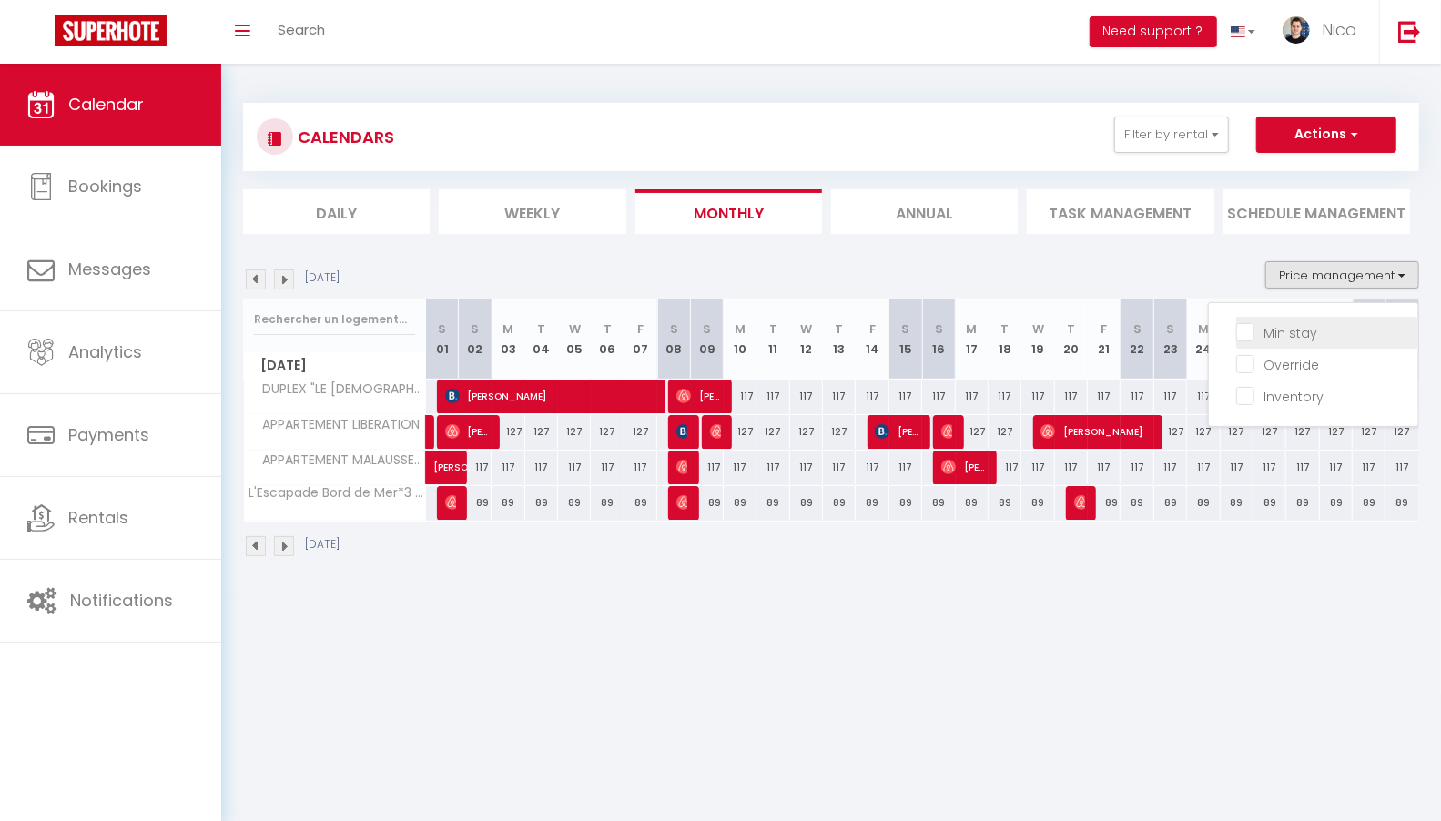
click at [1292, 336] on input "Min stay" at bounding box center [1327, 331] width 182 height 18
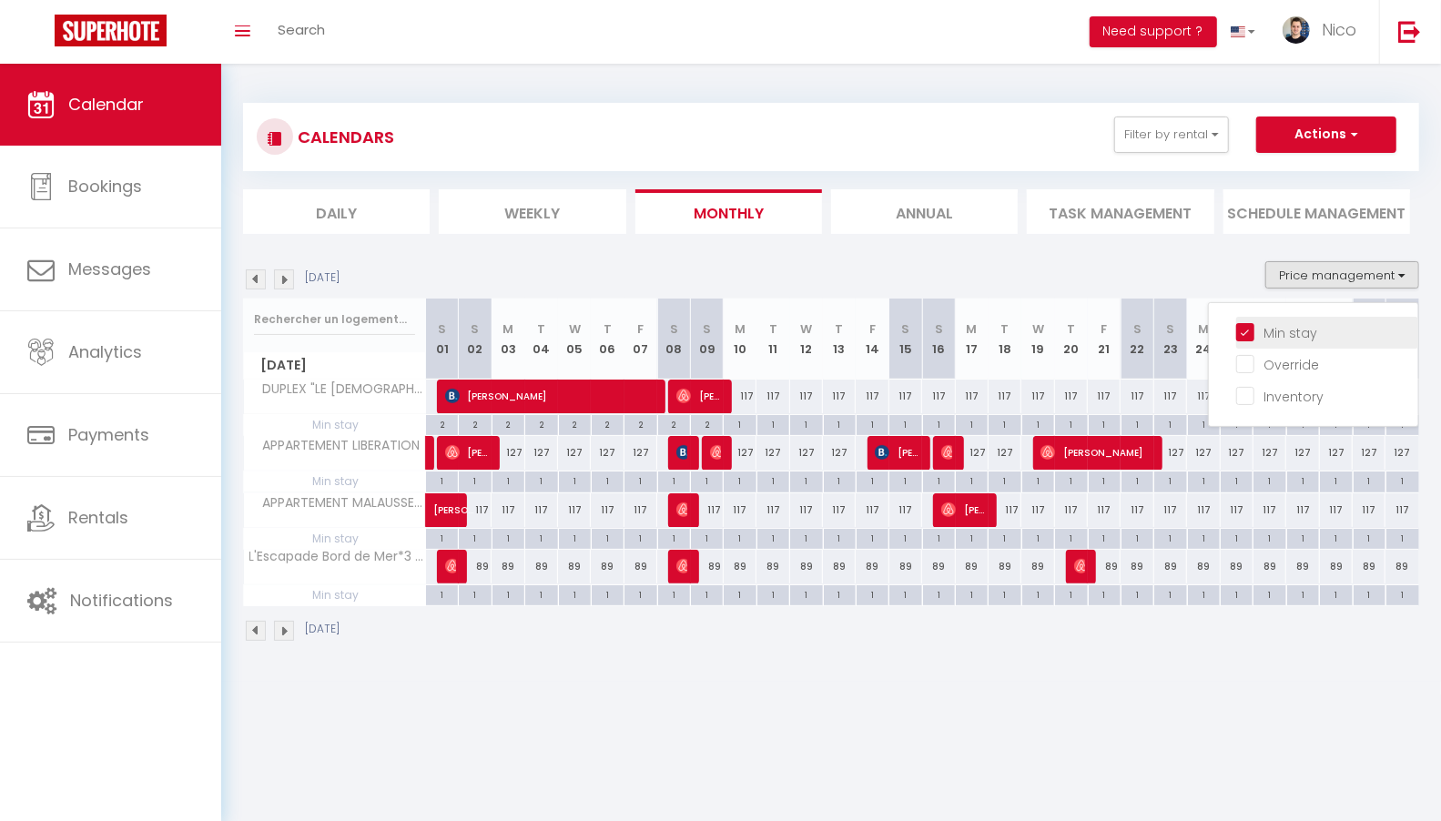
click at [1292, 336] on input "Min stay" at bounding box center [1327, 331] width 182 height 18
checkbox input "false"
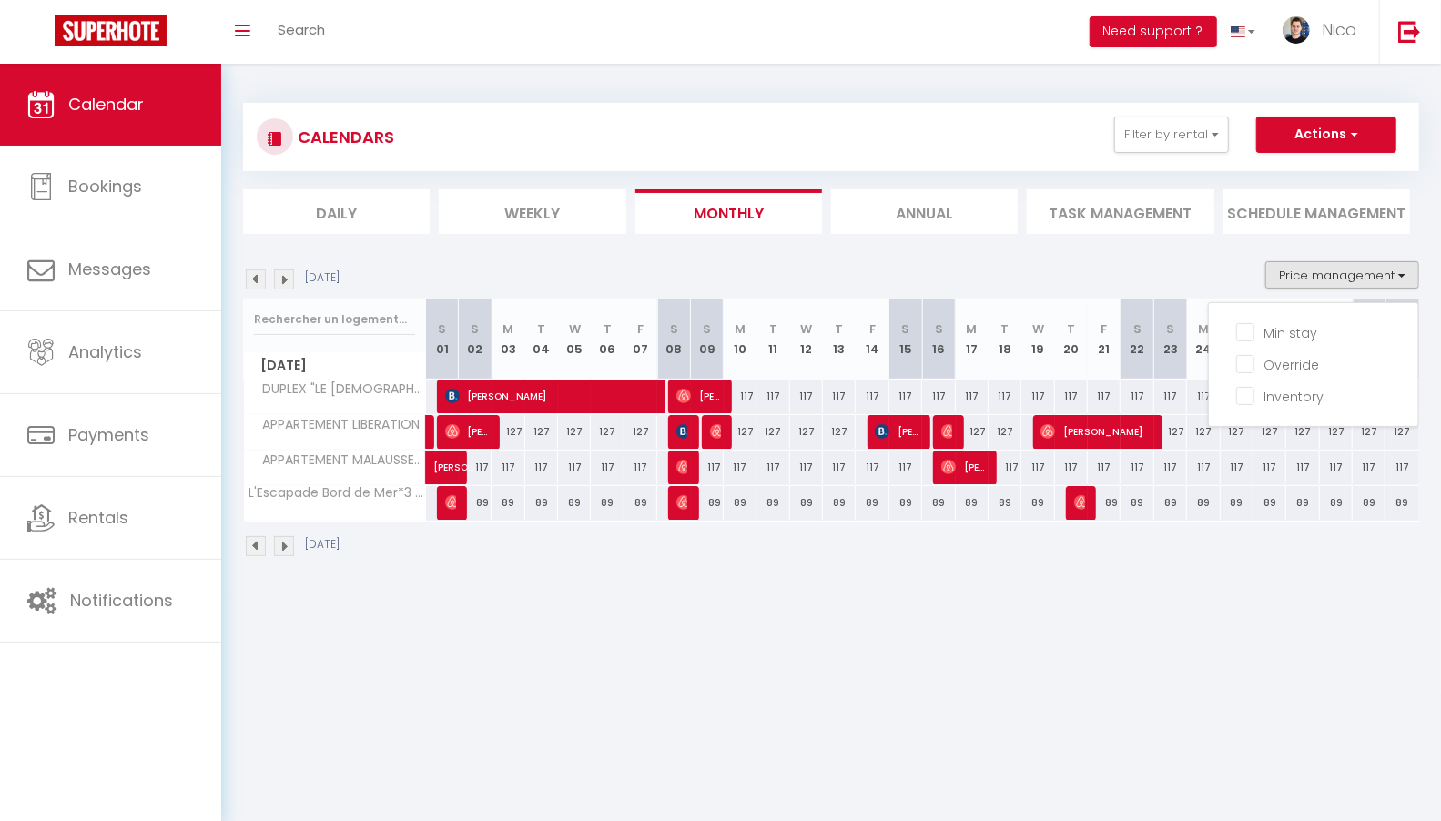
click at [481, 498] on div "89" at bounding box center [475, 503] width 33 height 34
type input "89"
type input "[DATE]"
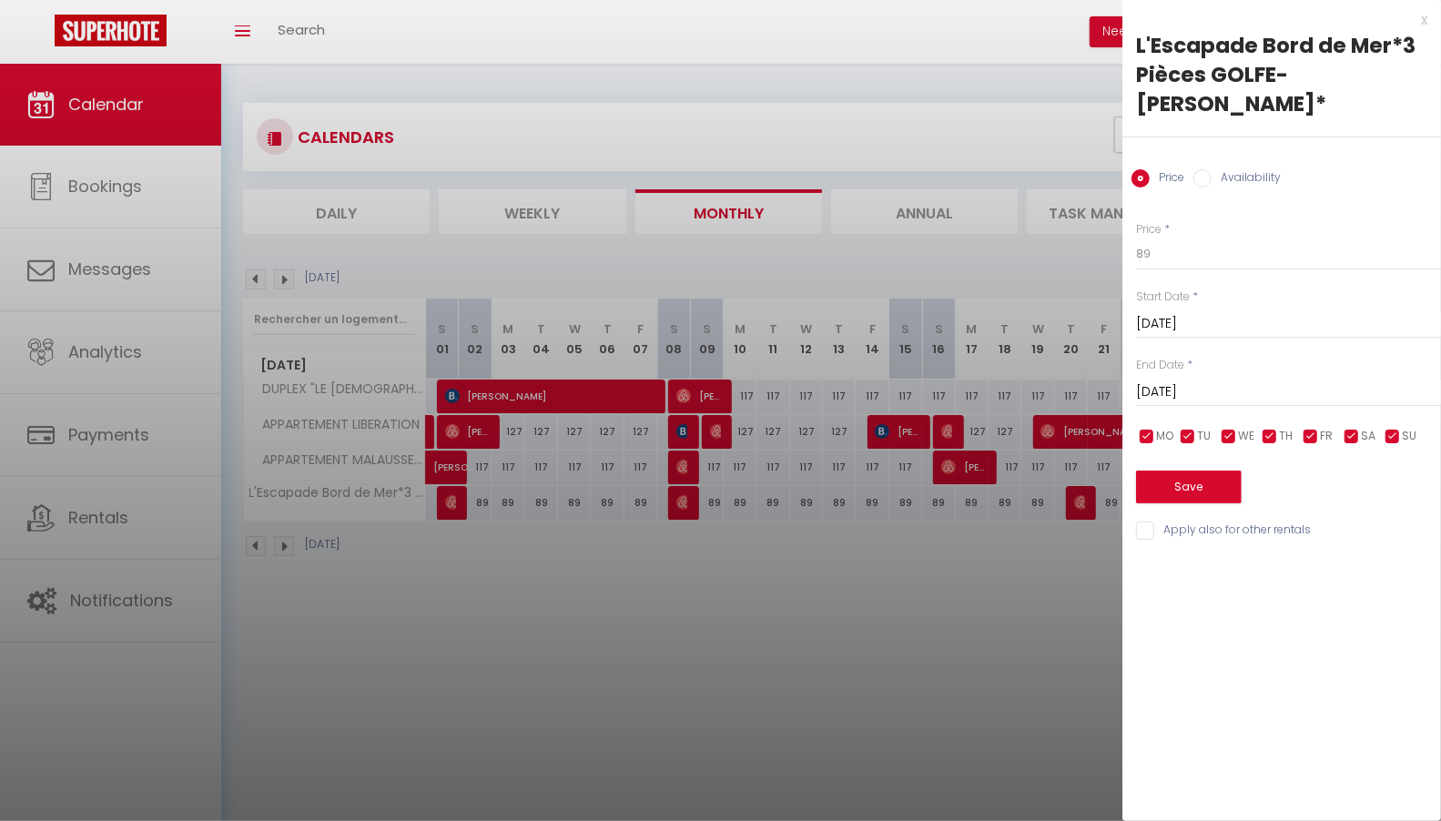
click at [1190, 380] on input "[DATE]" at bounding box center [1288, 392] width 305 height 24
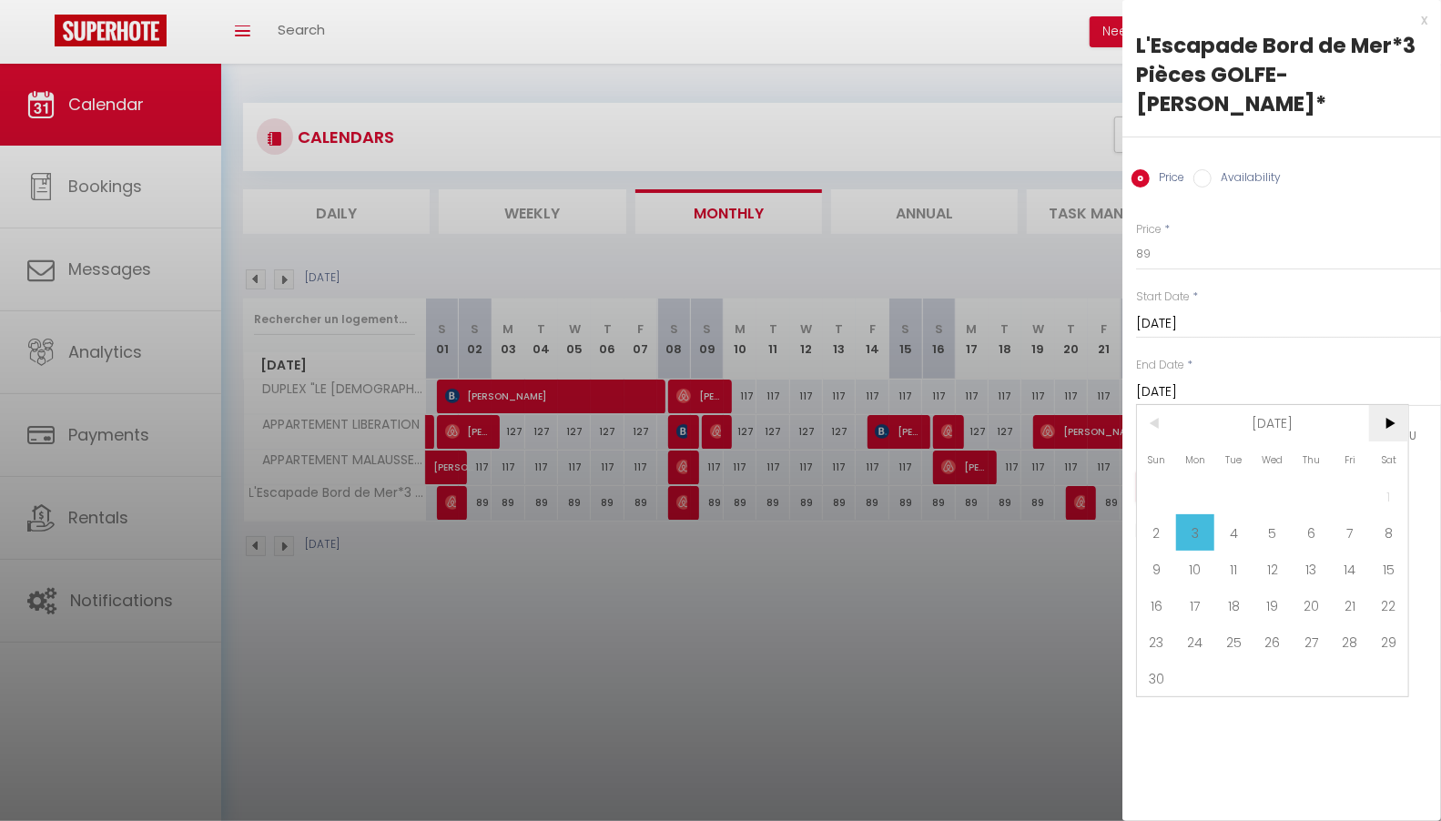
click at [1381, 405] on span ">" at bounding box center [1388, 423] width 39 height 36
click at [1203, 478] on span "1" at bounding box center [1195, 496] width 39 height 36
type input "[DATE]"
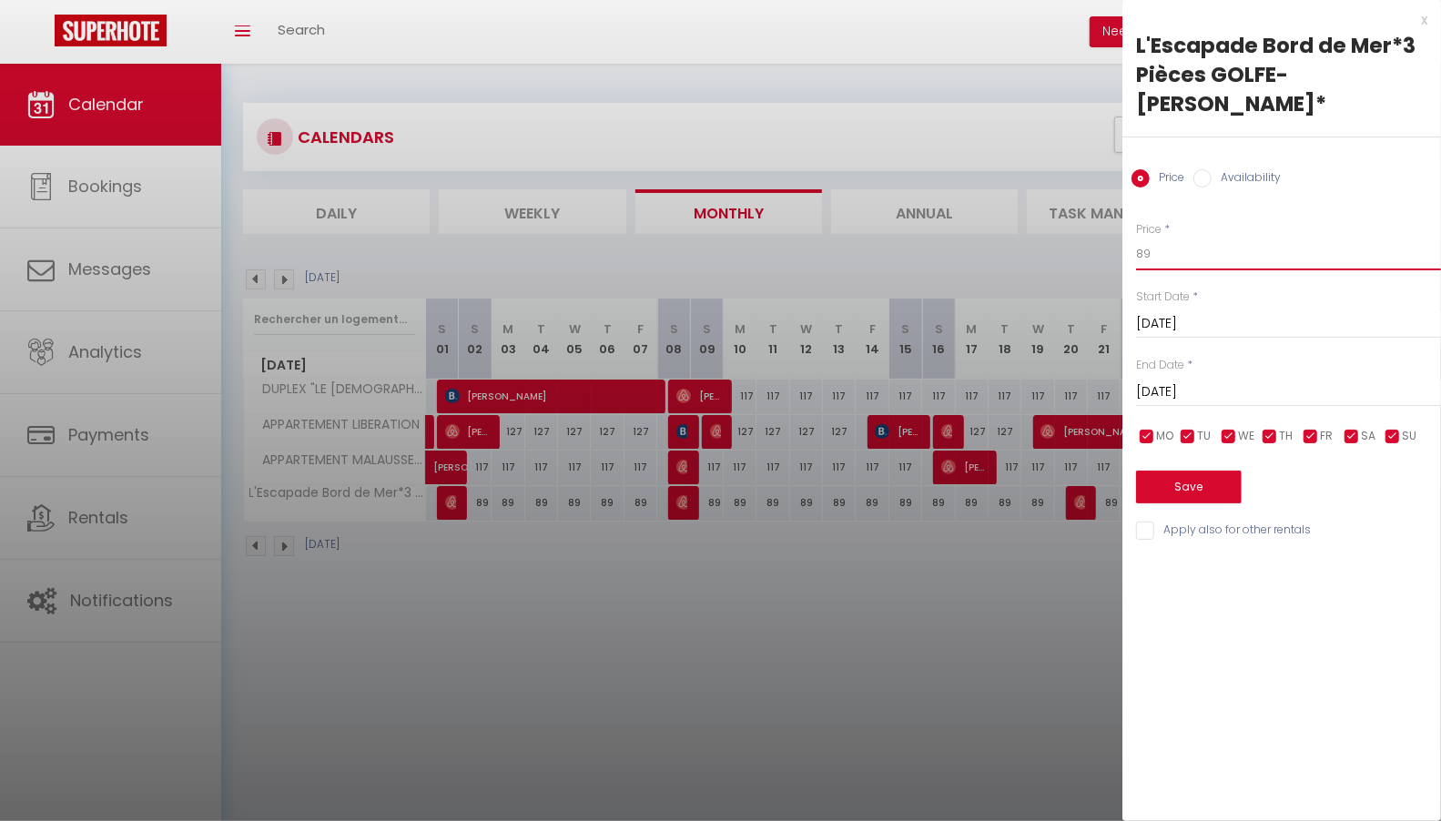
click at [1168, 238] on input "89" at bounding box center [1288, 254] width 305 height 33
type input "87"
click at [1190, 470] on button "Save" at bounding box center [1189, 486] width 106 height 33
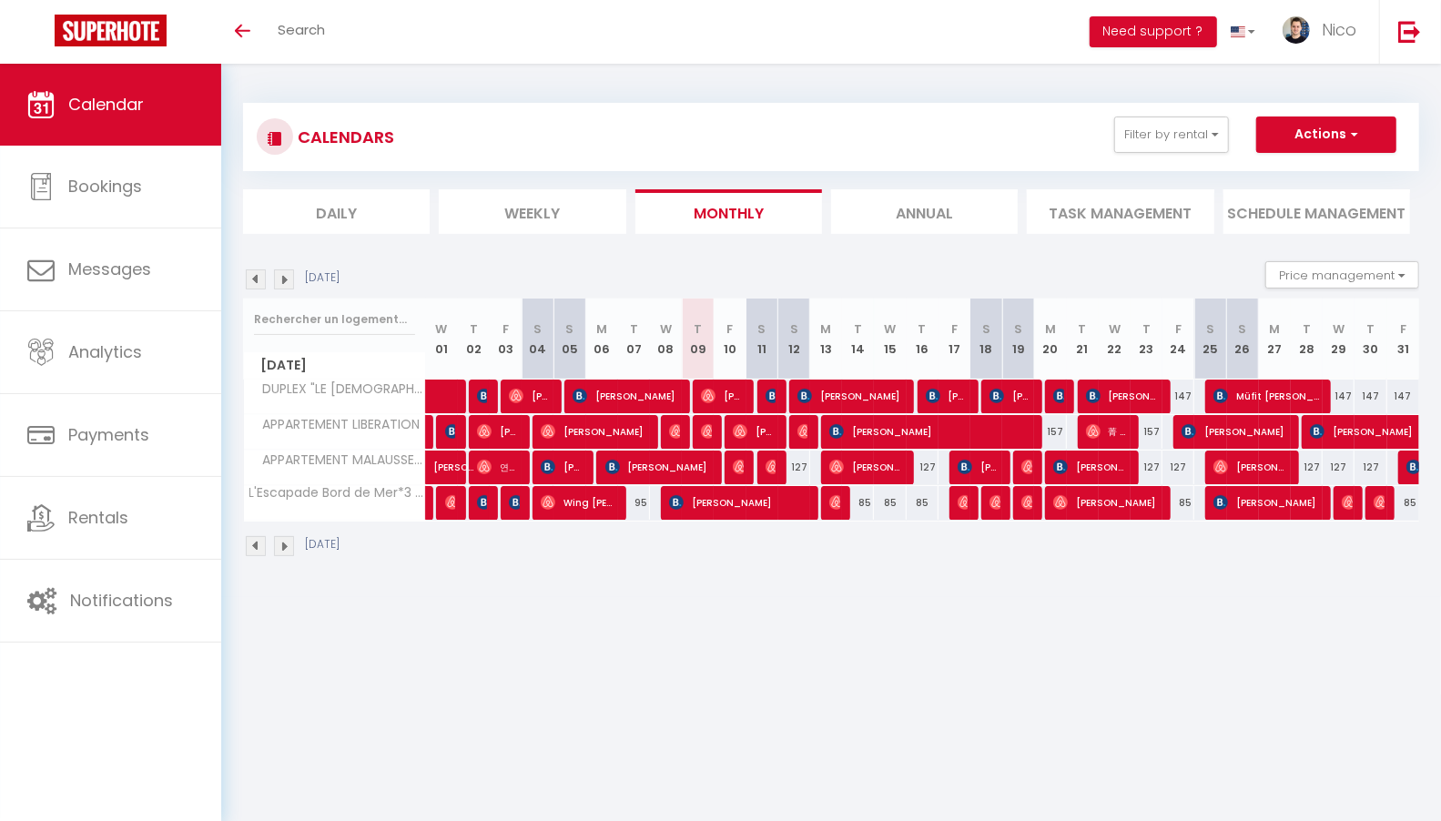
click at [287, 540] on img at bounding box center [284, 546] width 20 height 20
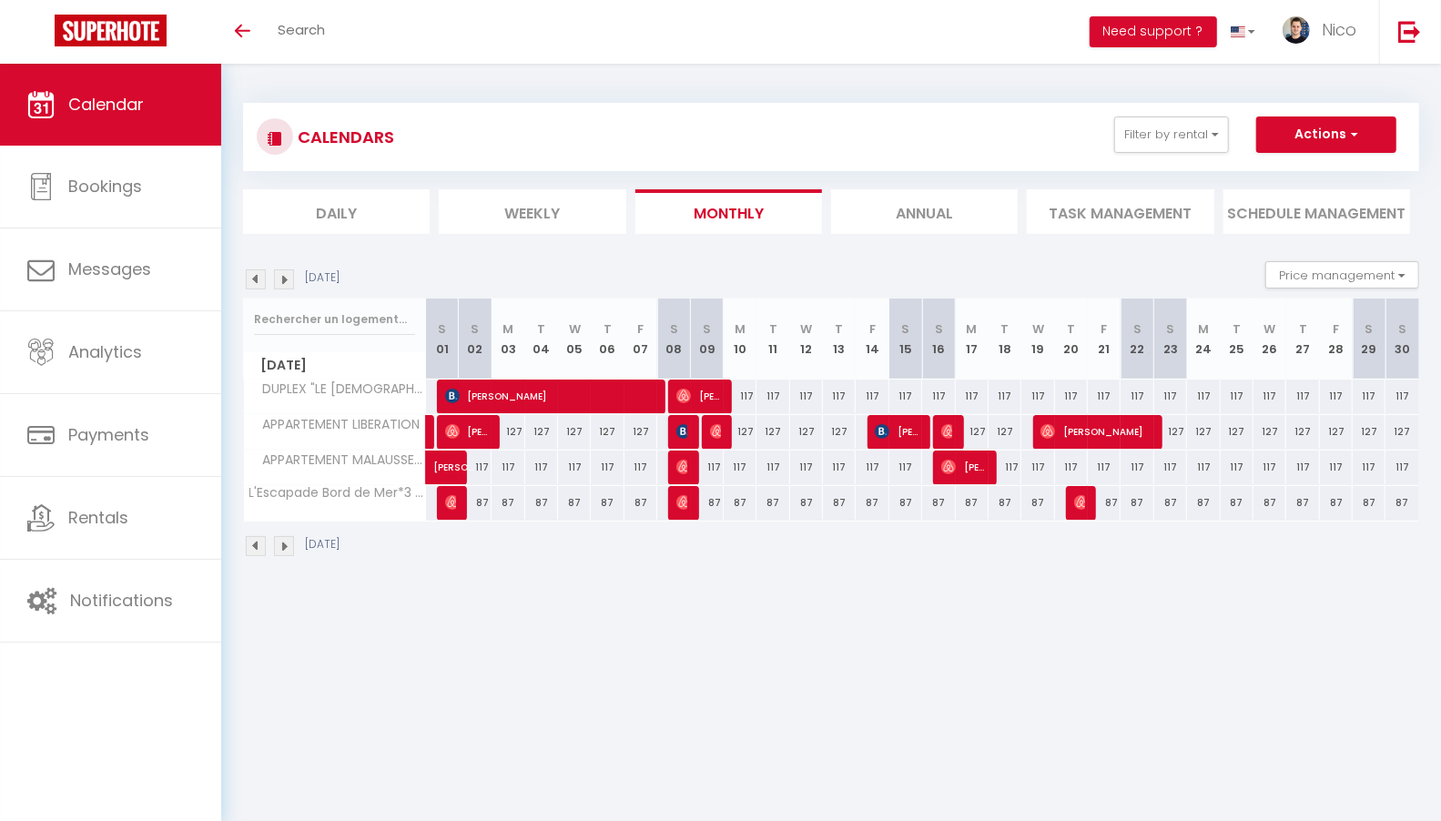
click at [278, 541] on img at bounding box center [284, 546] width 20 height 20
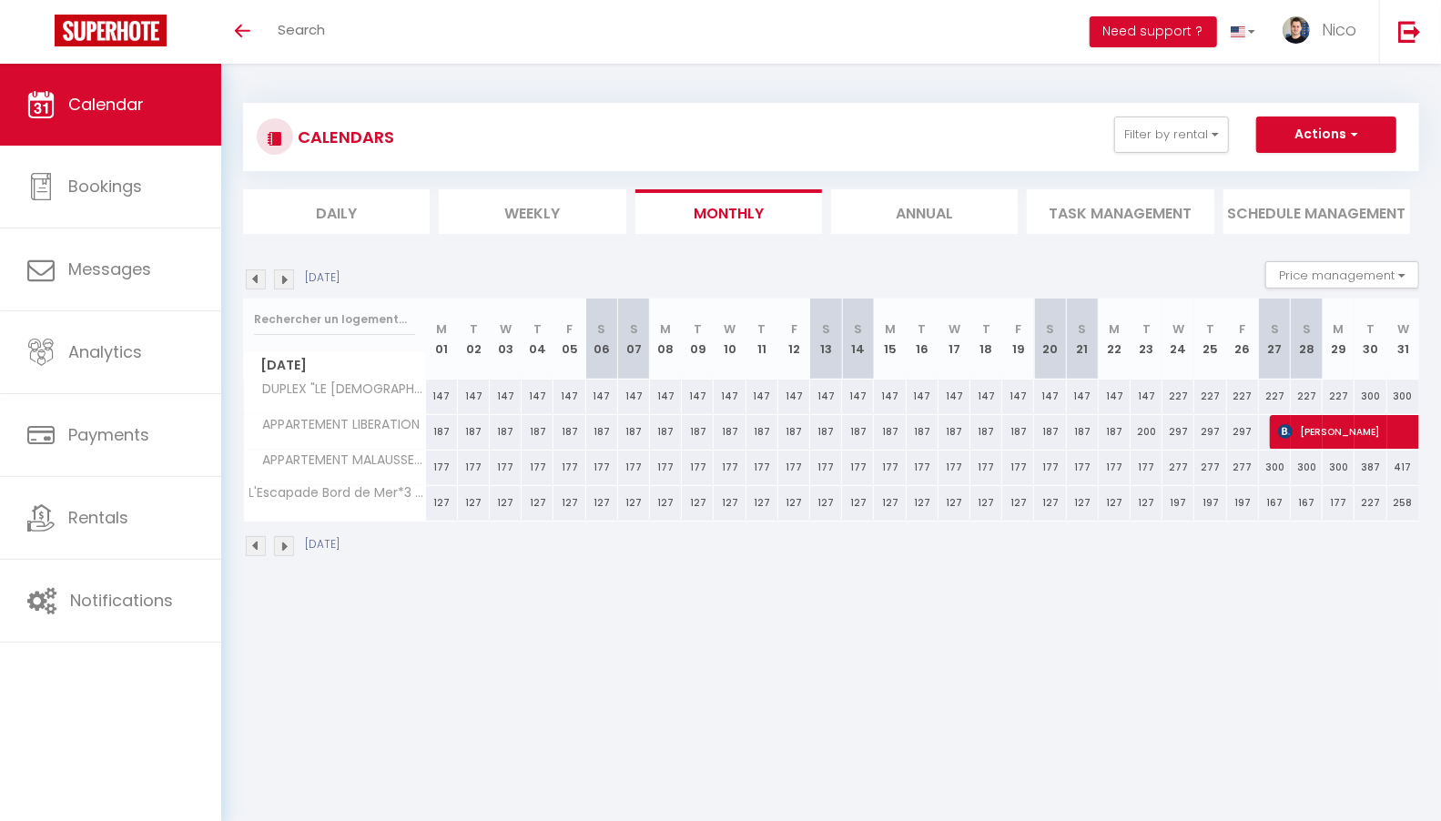
click at [283, 539] on img at bounding box center [284, 546] width 20 height 20
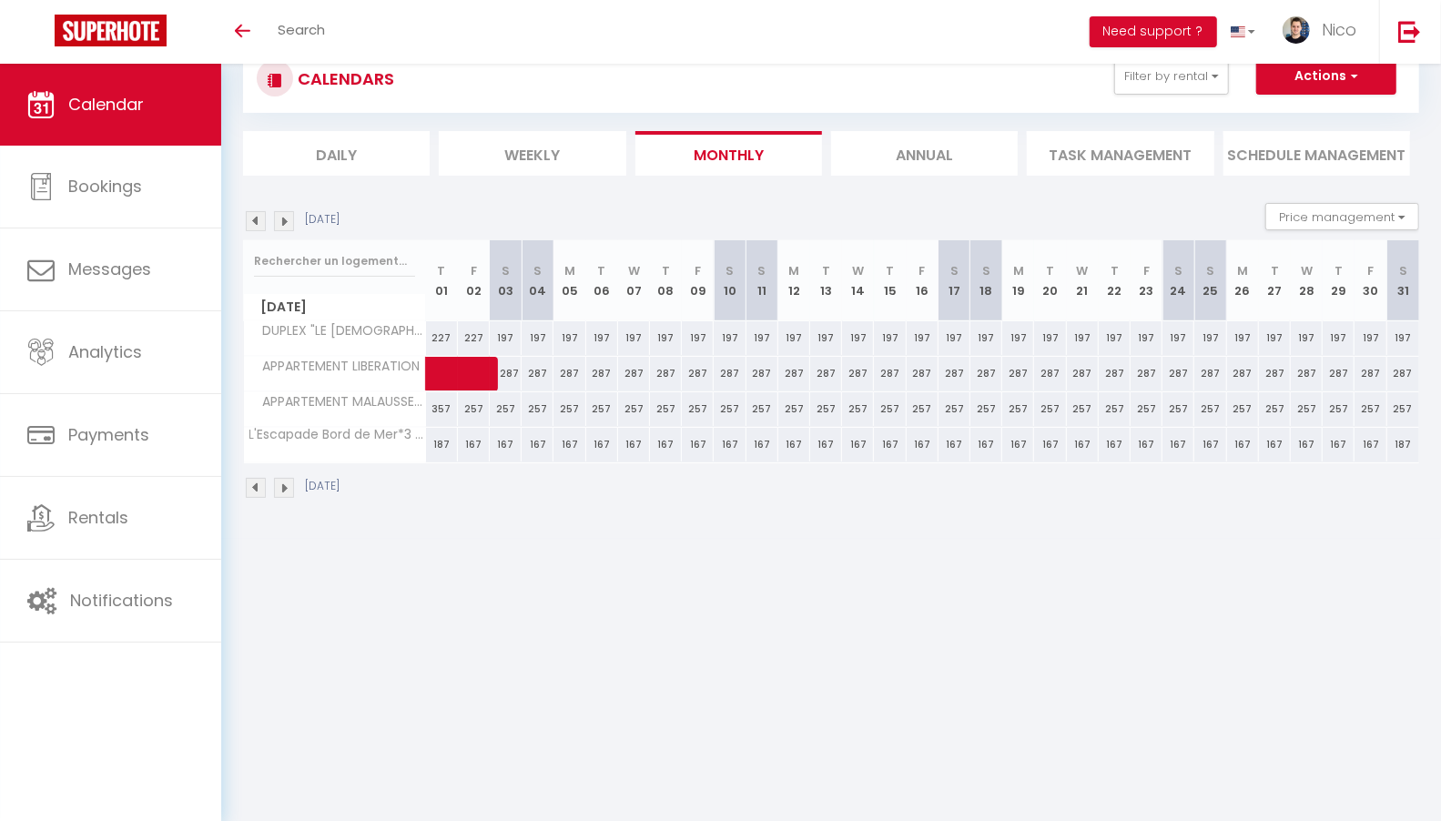
scroll to position [64, 0]
